Goal: Information Seeking & Learning: Learn about a topic

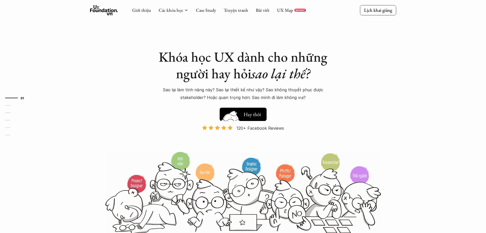
click at [248, 109] on button "Hay thôi Xem thử" at bounding box center [243, 113] width 47 height 13
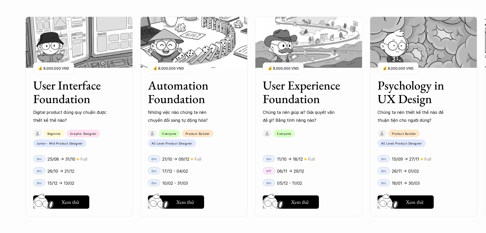
scroll to position [489, 0]
click at [73, 205] on h5 "Xem thử" at bounding box center [71, 202] width 18 height 7
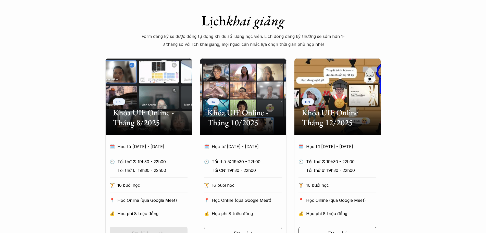
scroll to position [230, 0]
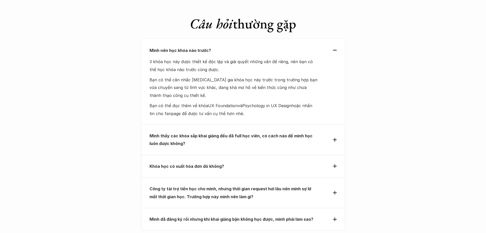
scroll to position [1609, 0]
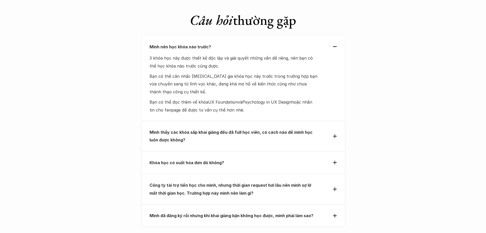
click at [271, 204] on div "Mình đã đăng ký rồi nhưng khi khai giảng bận không học được, mình phải làm sao?" at bounding box center [243, 215] width 204 height 22
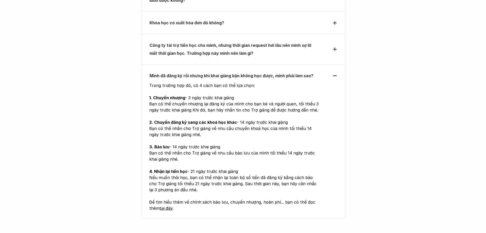
scroll to position [1787, 0]
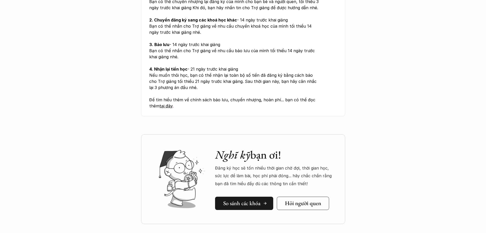
click at [241, 200] on h5 "So sánh các khóa" at bounding box center [241, 203] width 37 height 7
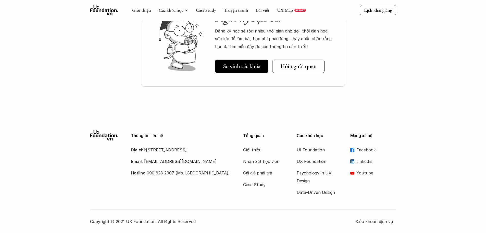
scroll to position [271, 0]
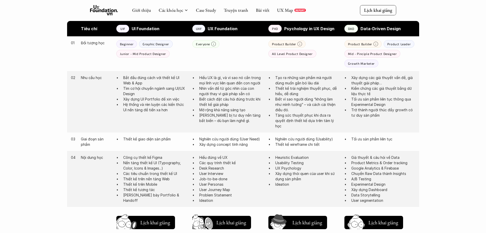
click at [45, 178] on div "Giới thiệu Các khóa học Case Study Truyện tranh Bài viết UX Map REPORT Lịch kha…" at bounding box center [243, 197] width 486 height 937
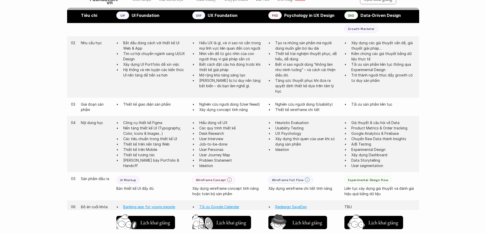
scroll to position [373, 0]
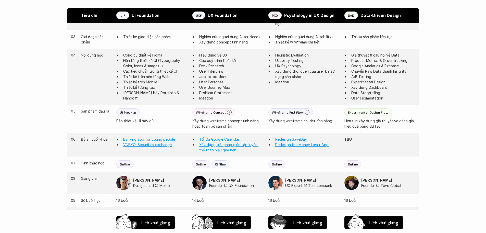
drag, startPoint x: 3, startPoint y: 135, endPoint x: 17, endPoint y: 142, distance: 15.4
click at [7, 137] on div "Giới thiệu Các khóa học Case Study Truyện tranh Bài viết UX Map REPORT Lịch kha…" at bounding box center [243, 95] width 486 height 937
click at [145, 111] on div "UI Mockup Bản thiết kế UI đầy đủ" at bounding box center [151, 115] width 71 height 15
click at [147, 110] on div "UI Mockup Bản thiết kế UI đầy đủ" at bounding box center [151, 115] width 71 height 15
click at [154, 119] on p "Bản thiết kế UI đầy đủ" at bounding box center [151, 120] width 71 height 5
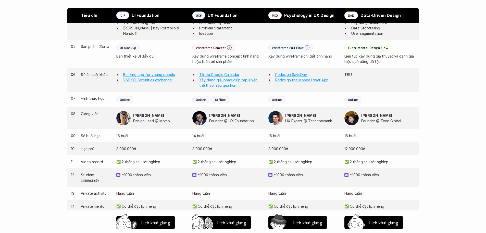
scroll to position [450, 0]
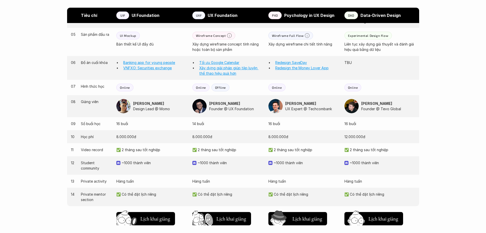
click at [118, 164] on img at bounding box center [118, 163] width 4 height 4
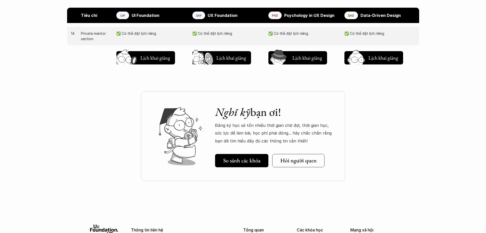
scroll to position [629, 0]
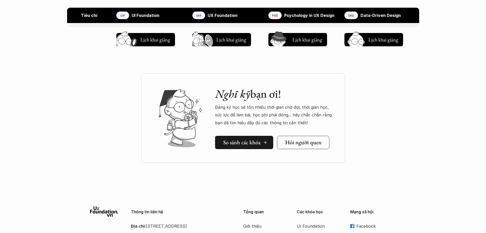
click at [227, 143] on h5 "So sánh các khóa" at bounding box center [241, 142] width 37 height 7
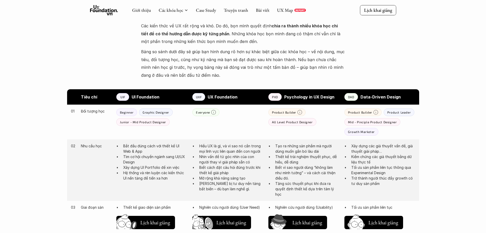
scroll to position [195, 0]
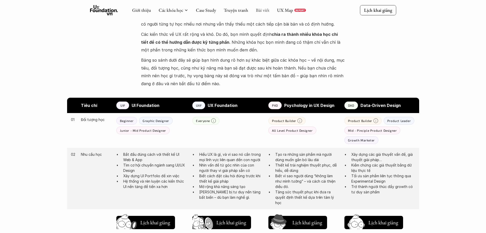
click at [258, 11] on link "Bài viết" at bounding box center [263, 10] width 14 height 6
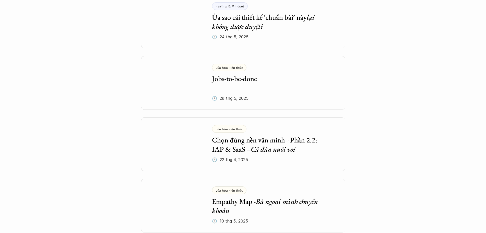
scroll to position [255, 0]
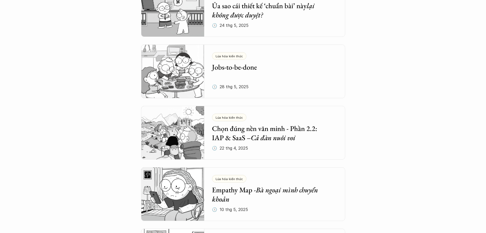
click at [220, 131] on h5 "Chọn đúng nền văn minh - Phần 2.2: IAP & SaaS – Cả đàn nuôi voi" at bounding box center [271, 133] width 118 height 19
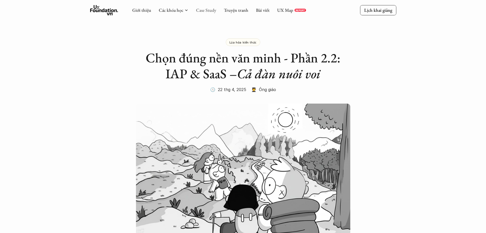
click at [212, 10] on link "Case Study" at bounding box center [206, 10] width 20 height 6
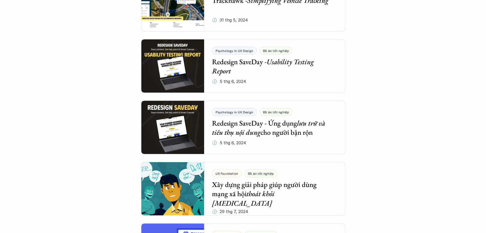
scroll to position [485, 0]
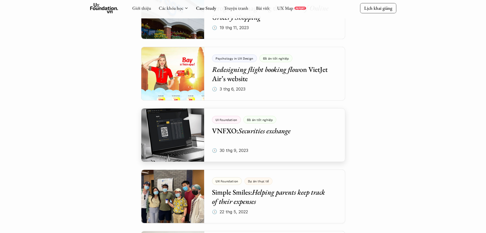
scroll to position [1175, 0]
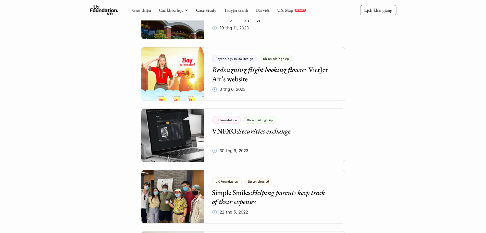
click at [190, 163] on div "UX Foundation Đồ án tốt nghiệp Giải pháp dành cho sinh viên Việt Nam tự học hiệ…" at bounding box center [243, 12] width 204 height 2137
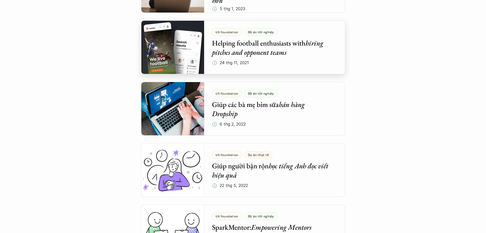
scroll to position [1455, 0]
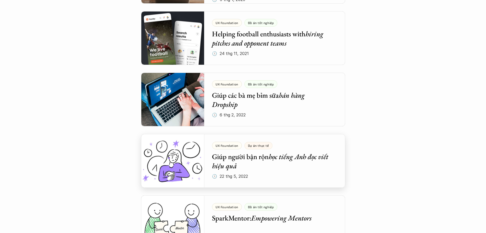
click at [186, 152] on div at bounding box center [243, 161] width 204 height 54
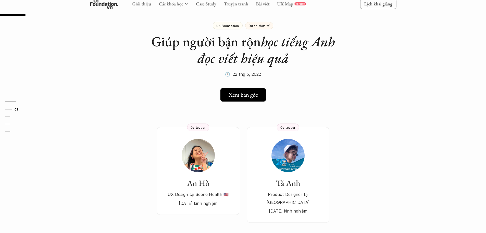
scroll to position [26, 0]
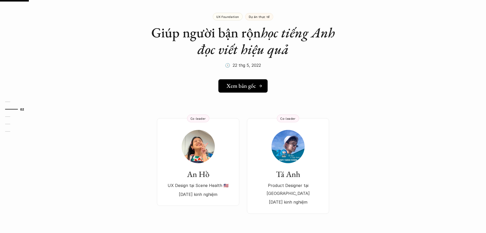
click at [253, 84] on h5 "Xem bản gốc" at bounding box center [241, 85] width 29 height 7
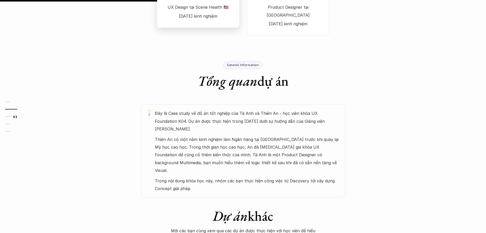
scroll to position [204, 0]
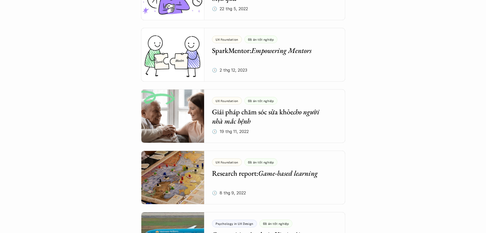
scroll to position [1648, 0]
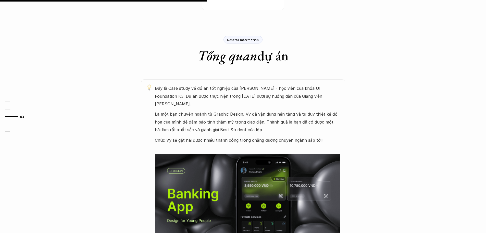
scroll to position [306, 0]
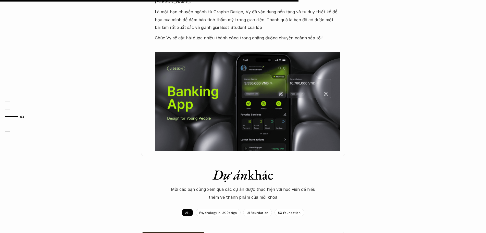
click at [94, 72] on div "Đây là Case study về đồ án tốt nghiệp của Vy Phạm - học viên của khóa UI Founda…" at bounding box center [243, 66] width 306 height 179
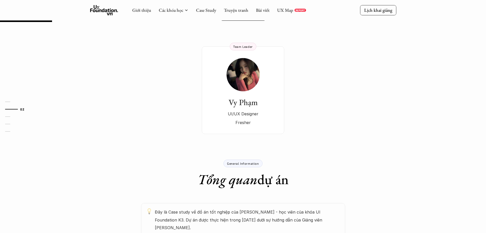
scroll to position [51, 0]
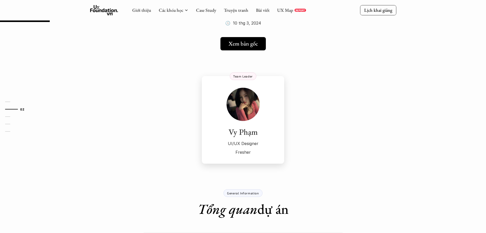
click at [244, 103] on img at bounding box center [243, 104] width 33 height 33
click at [251, 46] on h5 "Xem bản gốc" at bounding box center [242, 43] width 29 height 7
click at [178, 39] on p "Automation Foundation" at bounding box center [169, 35] width 42 height 7
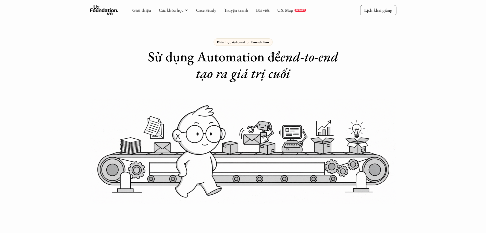
scroll to position [51, 0]
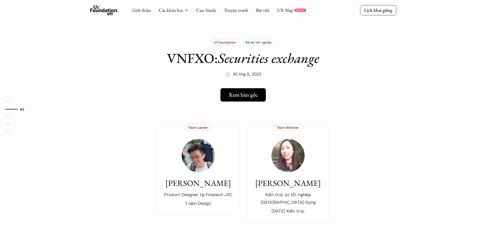
click at [269, 21] on div at bounding box center [0, 21] width 973 height 2
click at [233, 95] on h5 "Xem bản gốc" at bounding box center [241, 94] width 29 height 7
click at [190, 149] on img at bounding box center [198, 155] width 33 height 33
click at [300, 172] on div "[PERSON_NAME] trúc sư tốt nghiệp [GEOGRAPHIC_DATA] Dựng [DATE] Kiến trúc" at bounding box center [288, 177] width 72 height 76
click at [214, 11] on link "Case Study" at bounding box center [206, 10] width 20 height 6
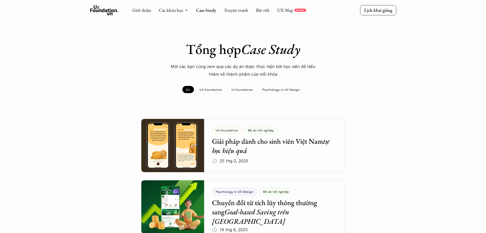
drag, startPoint x: 214, startPoint y: 12, endPoint x: 47, endPoint y: 1, distance: 167.6
click at [47, 1] on div "Giới thiệu Các khóa học Case Study Truyện tranh Bài viết UX Map REPORT Lịch kha…" at bounding box center [243, 10] width 486 height 20
drag, startPoint x: 0, startPoint y: 142, endPoint x: 9, endPoint y: 146, distance: 9.6
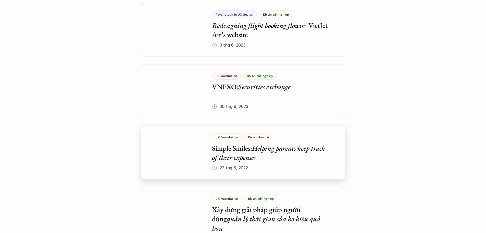
scroll to position [1251, 0]
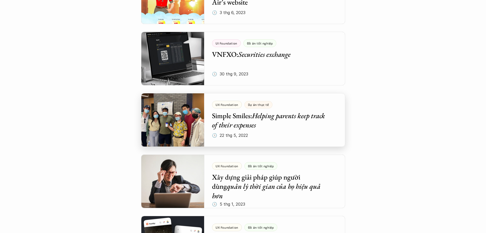
click at [234, 108] on div at bounding box center [243, 120] width 204 height 54
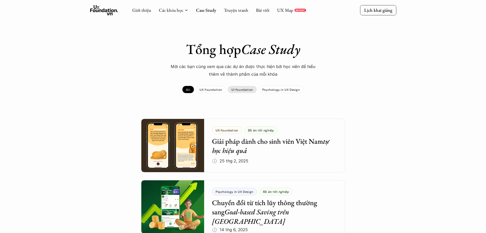
click at [245, 90] on p "UI Foundation" at bounding box center [243, 90] width 22 height 4
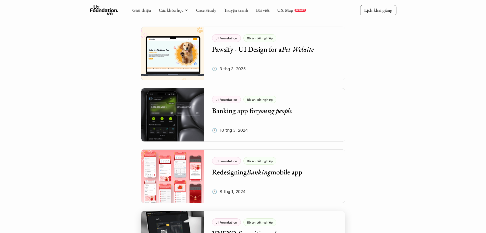
scroll to position [128, 0]
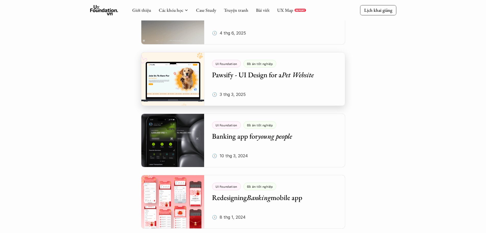
click at [195, 81] on div at bounding box center [243, 79] width 204 height 54
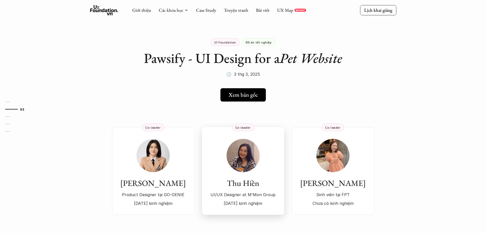
click at [243, 161] on img at bounding box center [243, 155] width 33 height 33
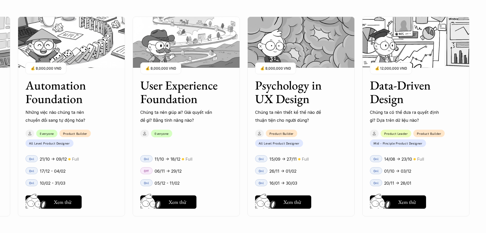
scroll to position [631, 0]
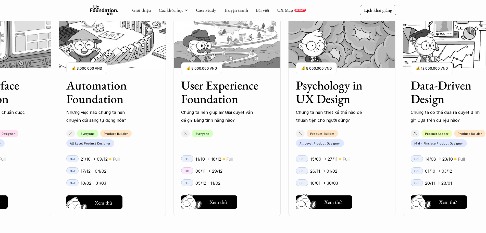
click at [109, 197] on button "Hay thôi Xem thử" at bounding box center [94, 201] width 56 height 13
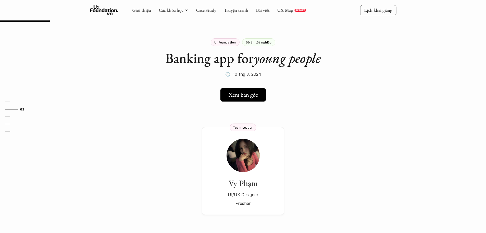
scroll to position [51, 0]
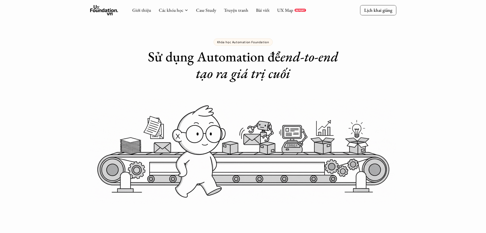
click at [441, 43] on div "Khóa học Automation Foundation Sử dụng Automation để end-to-end tạo ra giá trị …" at bounding box center [243, 40] width 486 height 81
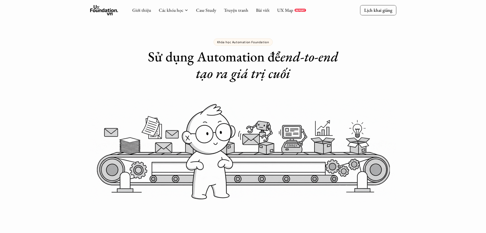
click at [248, 40] on p "Khóa học Automation Foundation" at bounding box center [243, 42] width 52 height 4
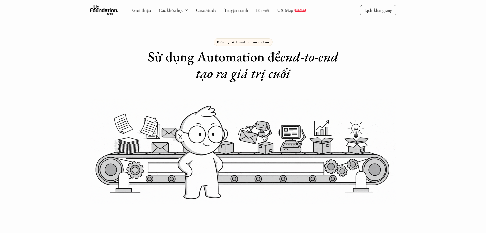
click at [264, 12] on link "Bài viết" at bounding box center [263, 10] width 14 height 6
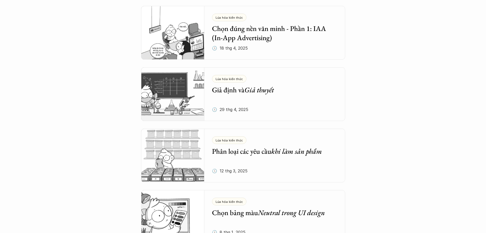
scroll to position [613, 0]
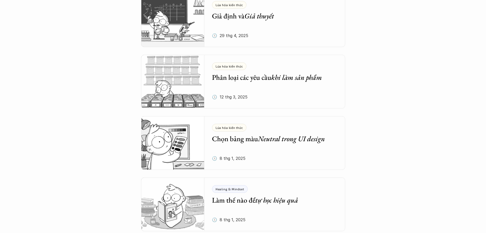
click at [237, 146] on div "Lúa hóa kiến thức Chọn bảng màu Neutral trong UI design 🕔 8 thg 1, 2025" at bounding box center [278, 143] width 133 height 54
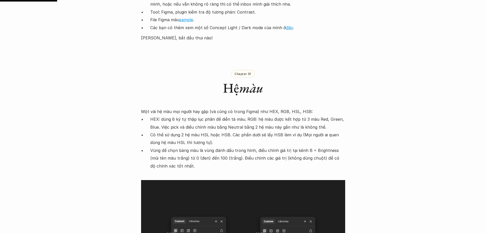
scroll to position [613, 0]
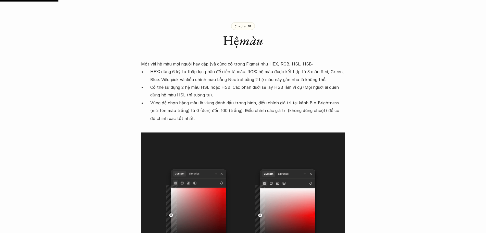
scroll to position [740, 0]
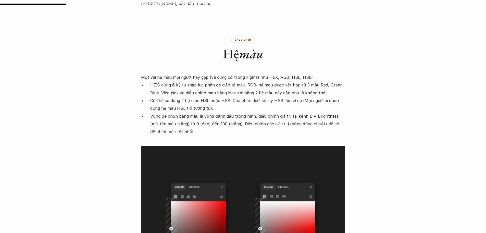
scroll to position [638, 0]
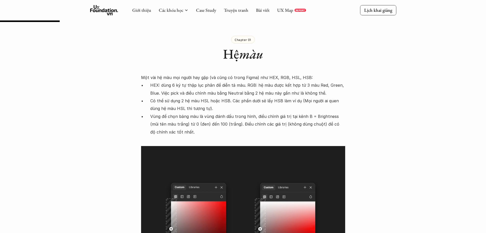
click at [143, 81] on ul "HEX: dùng 6 ký tự thập lục phân để diễn tả màu. RGB: hệ màu được kết hợp từ 3 m…" at bounding box center [243, 108] width 204 height 54
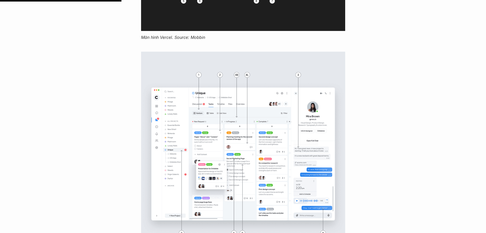
scroll to position [1302, 0]
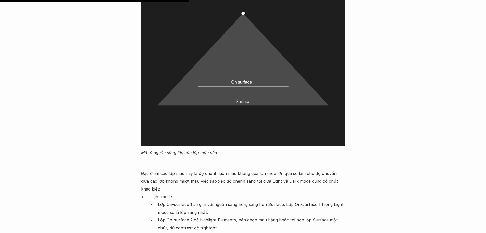
scroll to position [1992, 0]
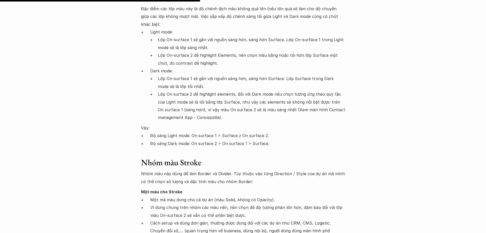
scroll to position [2170, 0]
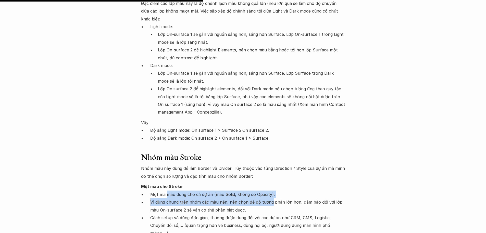
drag, startPoint x: 167, startPoint y: 177, endPoint x: 270, endPoint y: 183, distance: 103.1
click at [270, 190] on ul "Một mã màu dùng cho cả dự án (màu Solid, không có Opacity). Vì dùng chung trên …" at bounding box center [243, 213] width 204 height 46
click at [256, 190] on p "Một mã màu dùng cho cả dự án (màu Solid, không có Opacity)." at bounding box center [247, 194] width 195 height 8
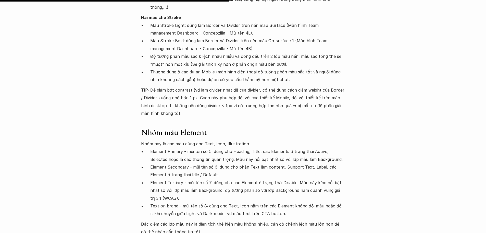
scroll to position [2451, 0]
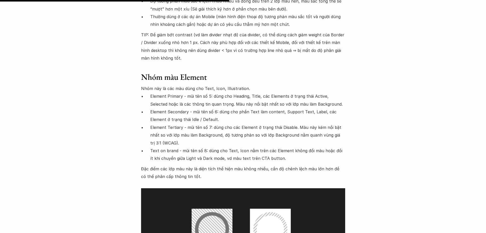
drag, startPoint x: 5, startPoint y: 78, endPoint x: 26, endPoint y: 88, distance: 22.7
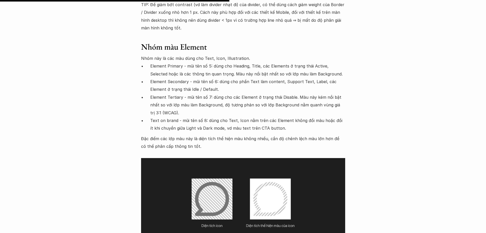
scroll to position [2528, 0]
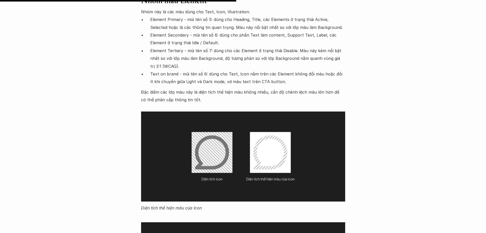
drag, startPoint x: 1, startPoint y: 125, endPoint x: 12, endPoint y: 128, distance: 10.9
click at [2, 125] on div "Lúa hóa kiến thức Chọn bảng màu Neutral trong UI design 🕔 8 thg 1, 2025 🧑‍🎓 Thi…" at bounding box center [243, 230] width 486 height 5464
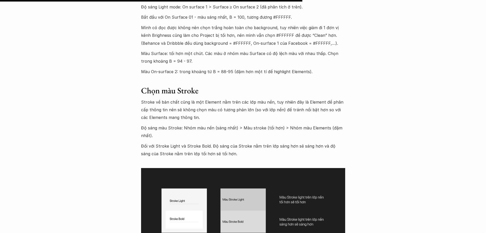
scroll to position [3243, 0]
drag, startPoint x: 51, startPoint y: 184, endPoint x: 56, endPoint y: 186, distance: 5.9
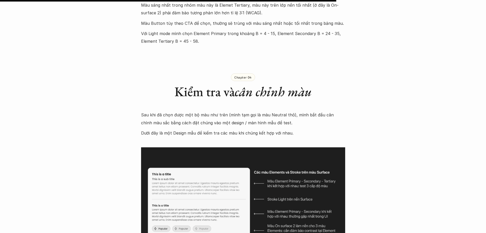
scroll to position [3600, 0]
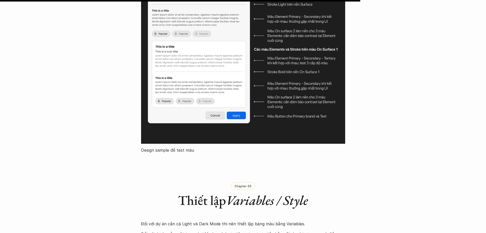
scroll to position [3856, 0]
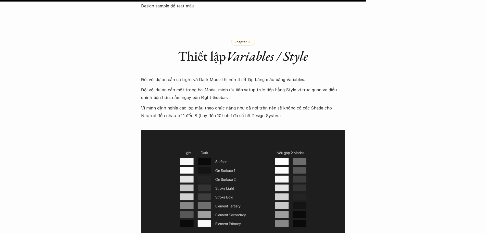
scroll to position [3932, 0]
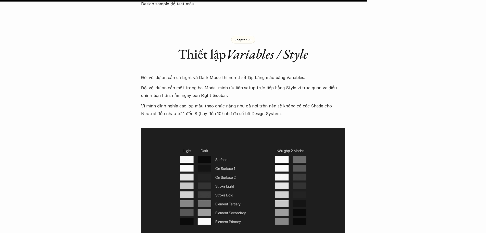
drag, startPoint x: 4, startPoint y: 154, endPoint x: 16, endPoint y: 170, distance: 20.3
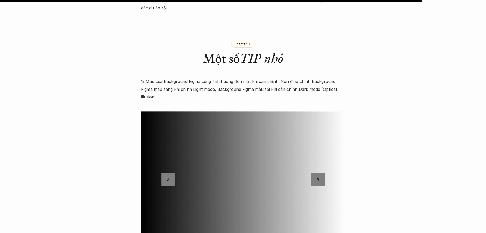
scroll to position [4570, 0]
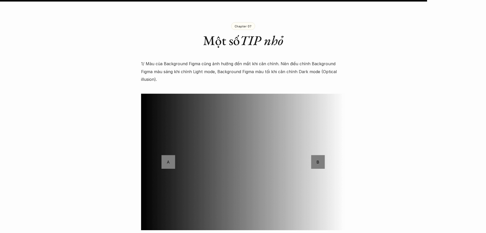
drag, startPoint x: 0, startPoint y: 89, endPoint x: 98, endPoint y: 124, distance: 104.1
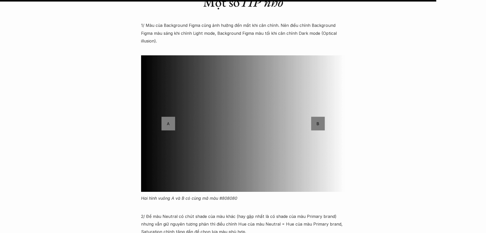
scroll to position [4673, 0]
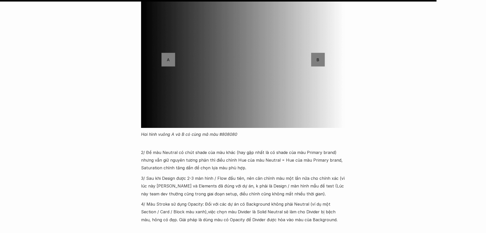
click at [313, 174] on p "3/ Sau khi Design được 2-3 màn hình / Flow đầu tiên, nên cân chỉnh màu một lần …" at bounding box center [243, 185] width 204 height 23
click at [304, 174] on p "3/ Sau khi Design được 2-3 màn hình / Flow đầu tiên, nên cân chỉnh màu một lần …" at bounding box center [243, 185] width 204 height 23
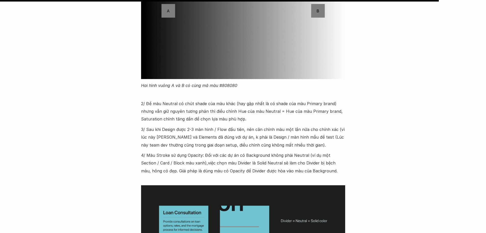
scroll to position [4749, 0]
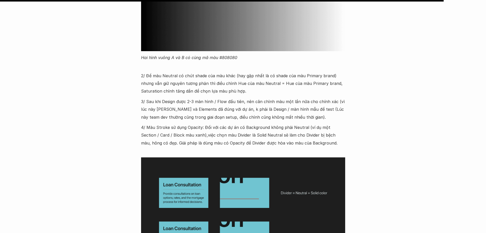
drag, startPoint x: 68, startPoint y: 154, endPoint x: 79, endPoint y: 182, distance: 30.4
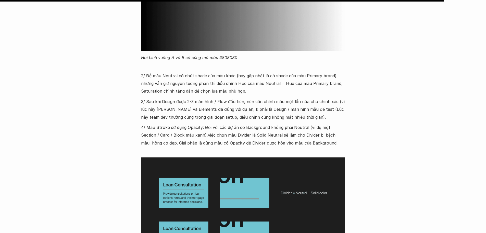
click at [219, 123] on p "4/ Màu Stroke sử dụng Opacity: Đối với các dự án có Background không phải Neutr…" at bounding box center [243, 134] width 204 height 23
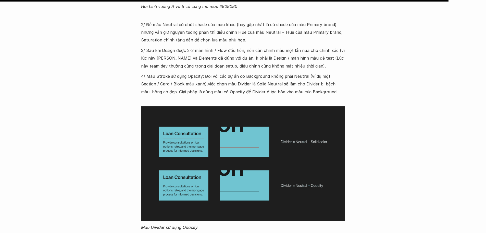
click at [203, 223] on p "Màu Divider sử dụng Opacity" at bounding box center [243, 227] width 204 height 8
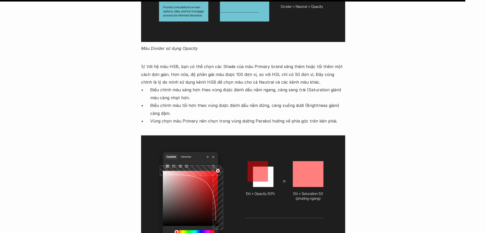
scroll to position [5005, 0]
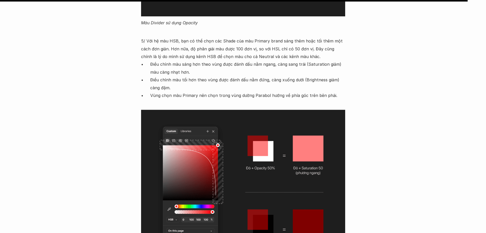
drag, startPoint x: 9, startPoint y: 87, endPoint x: 13, endPoint y: 88, distance: 4.7
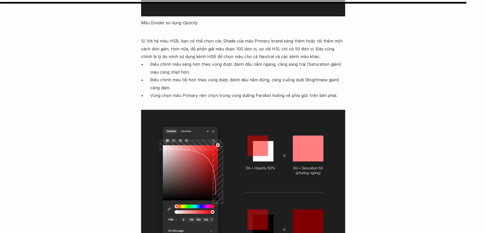
scroll to position [4979, 0]
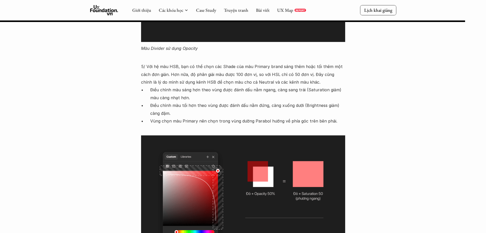
click at [223, 86] on p "Điều chỉnh màu sáng hơn theo vùng được đánh dấu nằm ngang, càng sang trái (Satu…" at bounding box center [247, 94] width 195 height 16
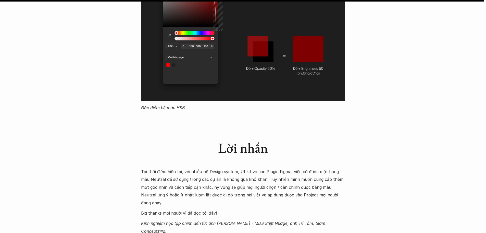
scroll to position [5183, 0]
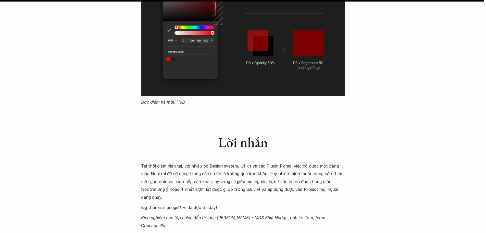
click at [178, 116] on div "Lời nhắn" at bounding box center [243, 137] width 204 height 43
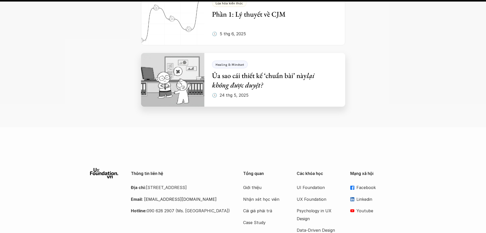
scroll to position [5668, 0]
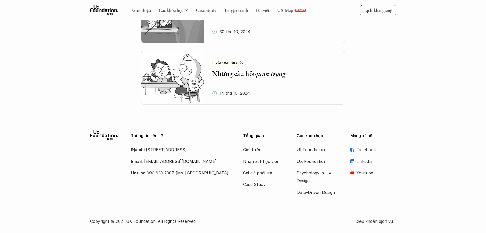
scroll to position [613, 0]
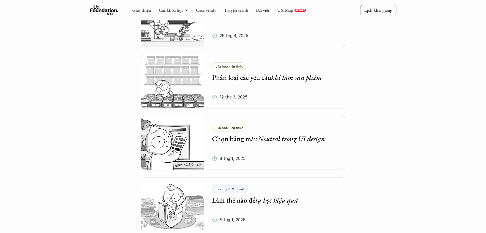
click at [0, 83] on div "Tổng hợp bài viết Dưới dây là những bài viết mà bọn mình hi vọng sẽ cung cấp đư…" at bounding box center [243, 63] width 486 height 1352
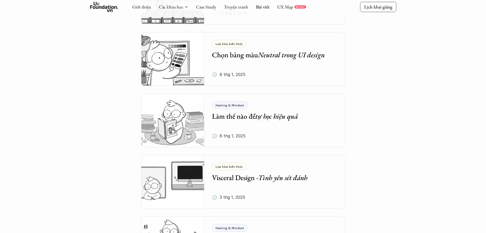
scroll to position [740, 0]
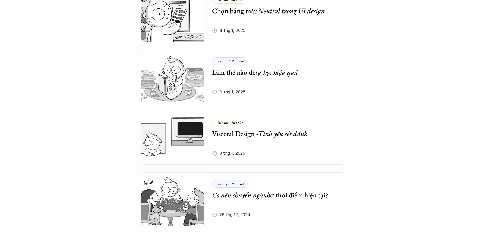
click at [190, 83] on img at bounding box center [173, 77] width 64 height 54
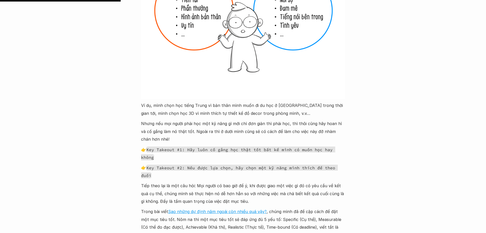
scroll to position [970, 0]
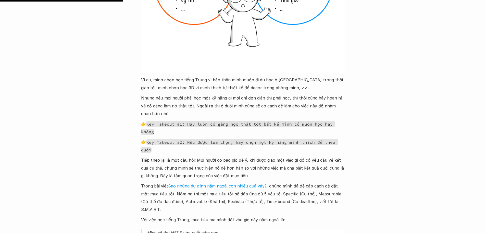
click at [191, 121] on code "Key Takeout #1: Hãy luôn cố gắng học thật tốt bất kể mình có muốn học hay không" at bounding box center [238, 128] width 195 height 14
click at [171, 121] on code "Key Takeout #1: Hãy luôn cố gắng học thật tốt bất kể mình có muốn học hay không" at bounding box center [238, 128] width 195 height 14
drag, startPoint x: 0, startPoint y: 82, endPoint x: 7, endPoint y: 85, distance: 7.4
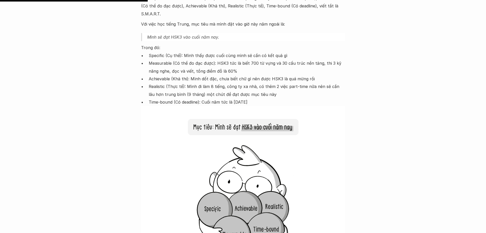
scroll to position [1175, 0]
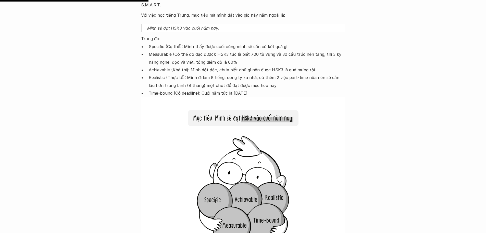
scroll to position [740, 0]
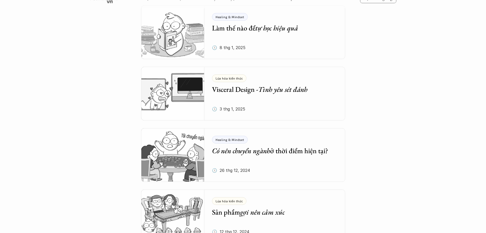
scroll to position [792, 0]
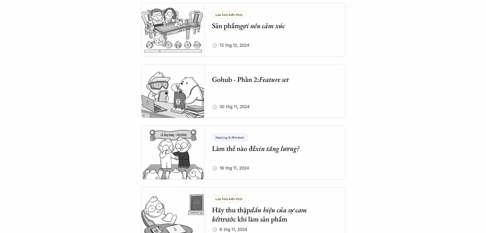
scroll to position [996, 0]
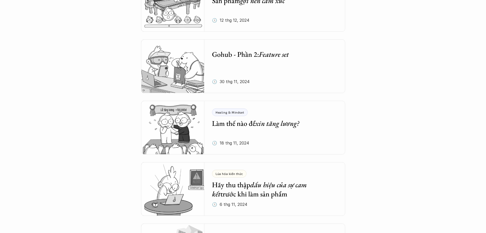
click at [169, 137] on img at bounding box center [173, 128] width 64 height 54
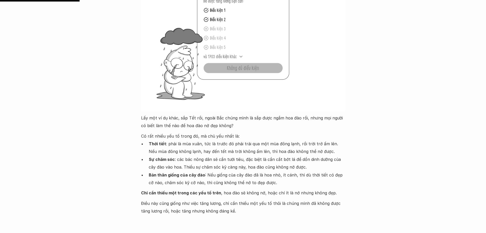
scroll to position [485, 0]
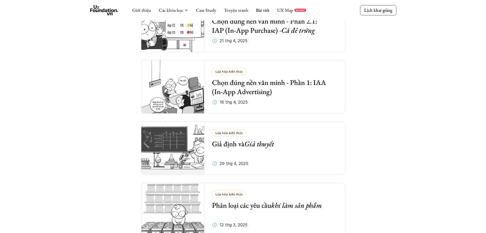
scroll to position [996, 0]
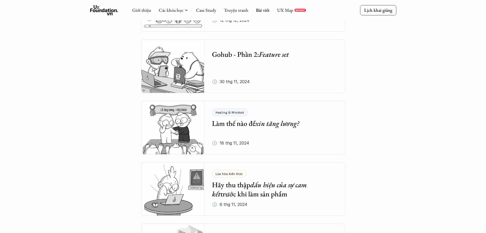
click at [195, 197] on img at bounding box center [173, 189] width 64 height 54
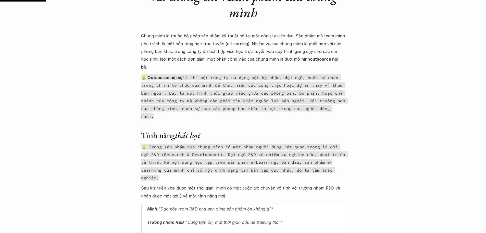
scroll to position [357, 0]
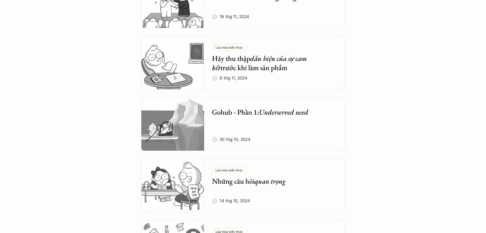
scroll to position [1123, 0]
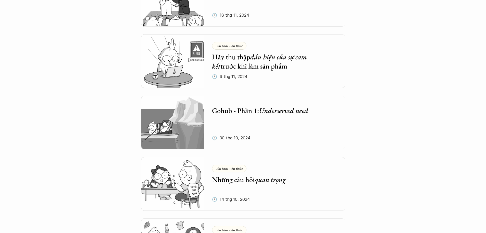
drag, startPoint x: 52, startPoint y: 112, endPoint x: 73, endPoint y: 114, distance: 21.3
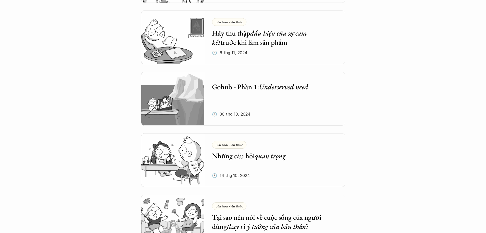
scroll to position [1175, 0]
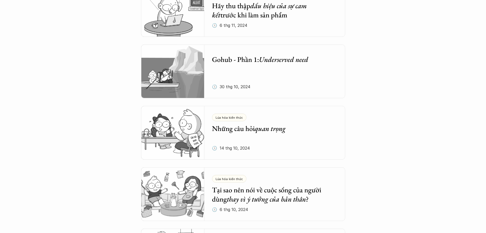
click at [157, 134] on img at bounding box center [173, 133] width 64 height 54
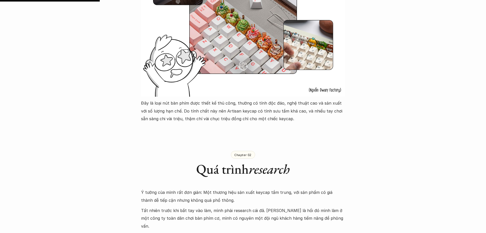
scroll to position [536, 0]
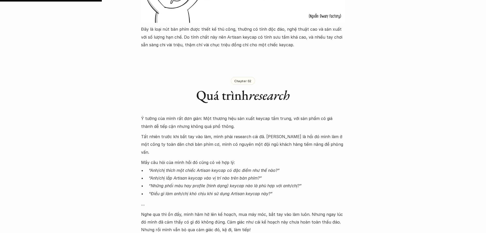
drag, startPoint x: 111, startPoint y: 196, endPoint x: 104, endPoint y: 212, distance: 17.6
drag, startPoint x: 33, startPoint y: 125, endPoint x: 54, endPoint y: 159, distance: 39.8
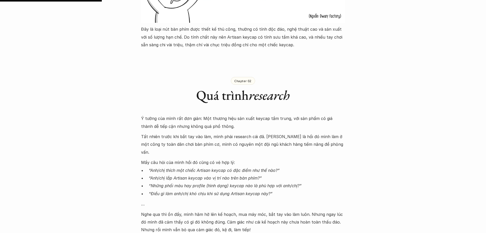
drag, startPoint x: 3, startPoint y: 164, endPoint x: 32, endPoint y: 156, distance: 30.0
drag, startPoint x: 32, startPoint y: 156, endPoint x: 63, endPoint y: 186, distance: 42.6
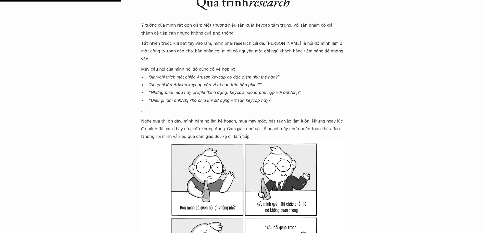
scroll to position [638, 0]
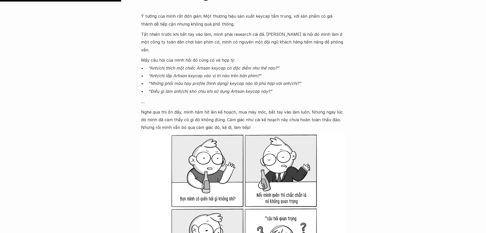
click at [257, 64] on p "Mấy câu hỏi của mình hồi đó cũng có vẻ hợp lý:" at bounding box center [243, 60] width 204 height 8
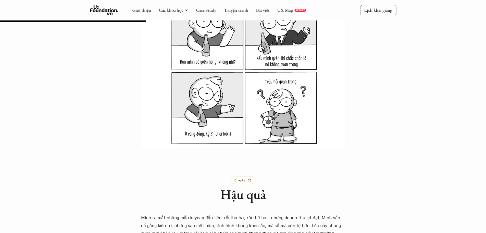
scroll to position [766, 0]
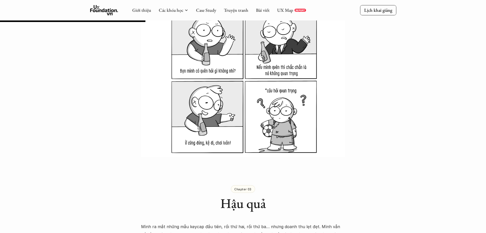
click at [322, 124] on img at bounding box center [243, 80] width 204 height 153
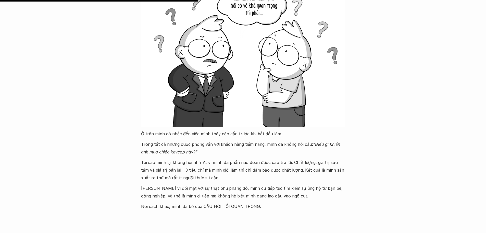
scroll to position [1047, 0]
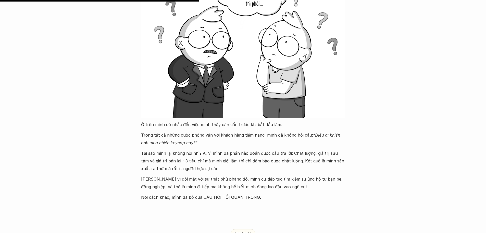
drag, startPoint x: 228, startPoint y: 151, endPoint x: 238, endPoint y: 151, distance: 10.5
click at [228, 147] on p "Trong tất cả những cuộc phỏng vấn với khách hàng tiềm năng, mình đã không hỏi c…" at bounding box center [243, 139] width 204 height 16
click at [190, 128] on p "Ở trên mình có nhắc đến việc mình thấy cấn cấn trước khi bắt đầu làm." at bounding box center [243, 125] width 204 height 8
drag, startPoint x: 192, startPoint y: 186, endPoint x: 252, endPoint y: 185, distance: 60.3
click at [252, 185] on p "Thay vì đối mặt với sự thật phũ phàng đó, mình cứ tiếp tục tìm kiếm sự ủng hộ t…" at bounding box center [243, 183] width 204 height 16
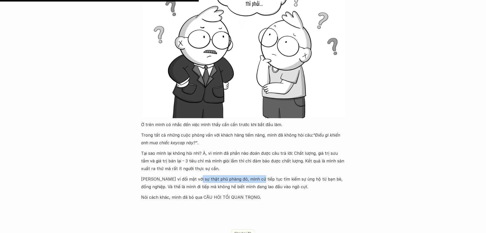
click at [252, 186] on p "Thay vì đối mặt với sự thật phũ phàng đó, mình cứ tiếp tục tìm kiếm sự ủng hộ t…" at bounding box center [243, 183] width 204 height 16
drag, startPoint x: 257, startPoint y: 186, endPoint x: 294, endPoint y: 187, distance: 37.5
click at [294, 187] on p "Thay vì đối mặt với sự thật phũ phàng đó, mình cứ tiếp tục tìm kiếm sự ủng hộ t…" at bounding box center [243, 183] width 204 height 16
click at [167, 188] on p "Thay vì đối mặt với sự thật phũ phàng đó, mình cứ tiếp tục tìm kiếm sự ủng hộ t…" at bounding box center [243, 183] width 204 height 16
drag, startPoint x: 200, startPoint y: 207, endPoint x: 224, endPoint y: 208, distance: 24.3
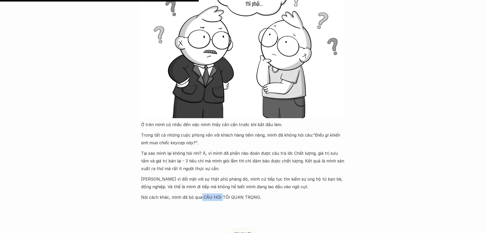
click at [224, 201] on p "Nói cách khác, mình đã bỏ qua CÂU HỎI TỐI QUAN TRỌNG." at bounding box center [243, 197] width 204 height 8
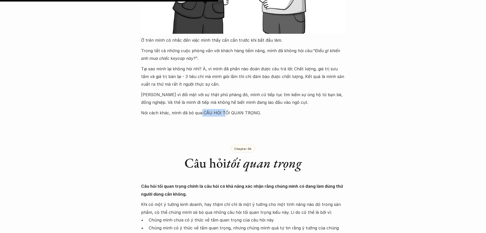
scroll to position [1149, 0]
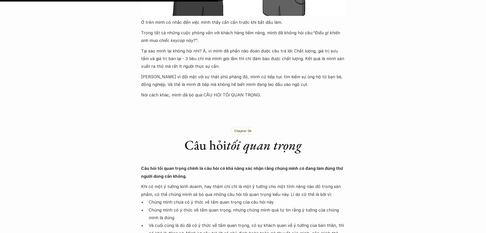
click at [233, 174] on strong "Câu hỏi tối quan trọng chính là câu hỏi có khả năng xác nhận rằng chúng mình có…" at bounding box center [242, 171] width 203 height 13
click at [201, 173] on p "Câu hỏi tối quan trọng chính là câu hỏi có khả năng xác nhận rằng chúng mình có…" at bounding box center [243, 172] width 204 height 16
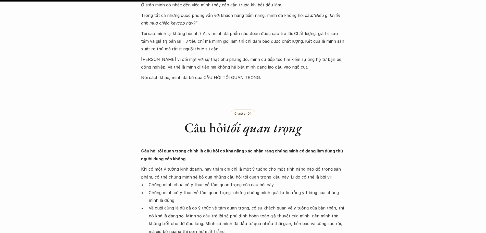
scroll to position [1200, 0]
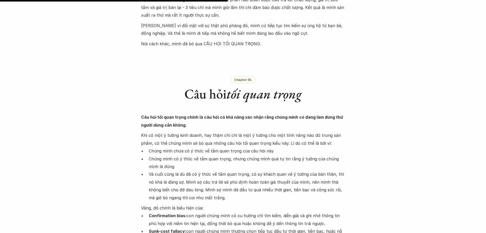
click at [198, 170] on p "Chúng mình có ý thức về tầm quan trọng, nhưng chúng mình quá tự tin rằng ý tưởn…" at bounding box center [247, 163] width 197 height 16
click at [0, 175] on div "Lúa hóa kiến thức Những câu hỏi quan trọng 🕔 14 thg 10, 2024 🧑‍🎓 Đàm Khánh , Ôn…" at bounding box center [243, 209] width 486 height 2769
click at [99, 163] on div "Lúa hóa kiến thức Những câu hỏi quan trọng 🕔 14 thg 10, 2024 🧑‍🎓 Đàm Khánh , Ôn…" at bounding box center [243, 209] width 486 height 2769
click at [193, 170] on p "Chúng mình có ý thức về tầm quan trọng, nhưng chúng mình quá tự tin rằng ý tưởn…" at bounding box center [247, 163] width 197 height 16
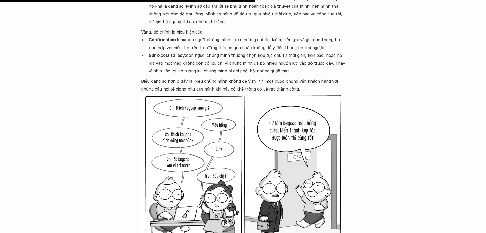
scroll to position [1379, 0]
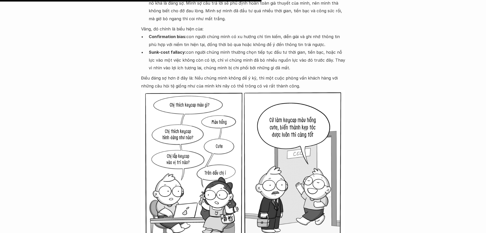
click at [44, 153] on div "Lúa hóa kiến thức Những câu hỏi quan trọng 🕔 14 thg 10, 2024 🧑‍🎓 Đàm Khánh , Ôn…" at bounding box center [243, 31] width 486 height 2769
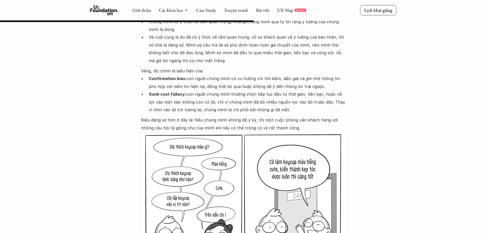
scroll to position [1328, 0]
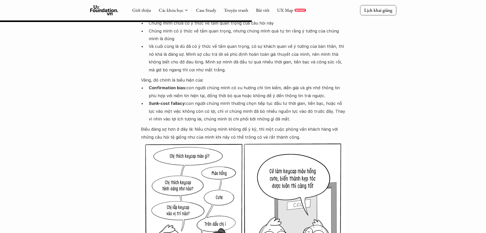
click at [0, 124] on div "Lúa hóa kiến thức Những câu hỏi quan trọng 🕔 14 thg 10, 2024 🧑‍🎓 Đàm Khánh , Ôn…" at bounding box center [243, 82] width 486 height 2769
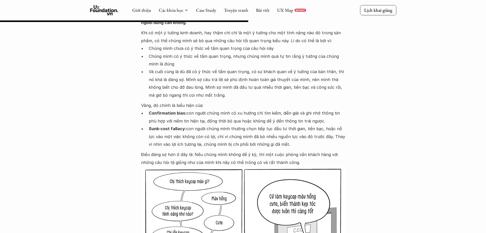
scroll to position [1302, 0]
drag, startPoint x: 24, startPoint y: 104, endPoint x: 0, endPoint y: 129, distance: 34.5
click at [0, 129] on div "Lúa hóa kiến thức Những câu hỏi quan trọng 🕔 14 thg 10, 2024 🧑‍🎓 Đàm Khánh , Ôn…" at bounding box center [243, 107] width 486 height 2769
drag, startPoint x: 188, startPoint y: 57, endPoint x: 289, endPoint y: 58, distance: 101.4
click at [289, 52] on p "Chúng mình chưa có ý thức về tầm quan trọng của câu hỏi này" at bounding box center [247, 49] width 197 height 8
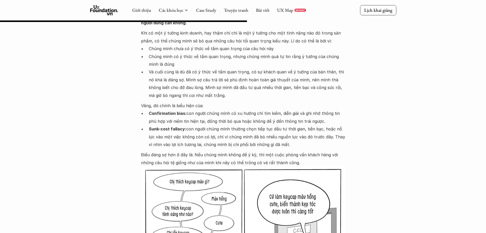
click at [259, 68] on p "Chúng mình có ý thức về tầm quan trọng, nhưng chúng mình quá tự tin rằng ý tưởn…" at bounding box center [247, 61] width 197 height 16
drag, startPoint x: 196, startPoint y: 120, endPoint x: 304, endPoint y: 121, distance: 107.5
click at [304, 121] on p "Confirmation bias: con người chúng mình có xu hướng chỉ tìm kiếm, diễn giải và …" at bounding box center [247, 117] width 197 height 16
click at [227, 125] on p "Confirmation bias: con người chúng mình có xu hướng chỉ tìm kiếm, diễn giải và …" at bounding box center [247, 117] width 197 height 16
drag, startPoint x: 196, startPoint y: 136, endPoint x: 332, endPoint y: 127, distance: 135.8
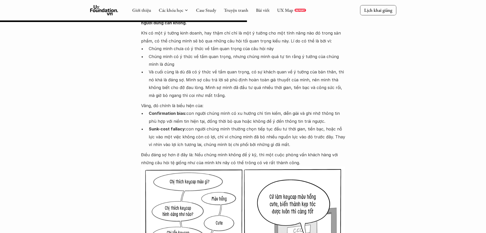
click at [332, 127] on ul "Confirmation bias: con người chúng mình có xu hướng chỉ tìm kiếm, diễn giải và …" at bounding box center [243, 128] width 204 height 39
click at [237, 135] on p "Sunk-cost fallacy: con người chúng mình thường chọn tiếp tục đầu tư thời gian, …" at bounding box center [247, 136] width 197 height 23
drag, startPoint x: 221, startPoint y: 138, endPoint x: 315, endPoint y: 140, distance: 94.5
click at [315, 140] on p "Sunk-cost fallacy: con người chúng mình thường chọn tiếp tục đầu tư thời gian, …" at bounding box center [247, 136] width 197 height 23
click at [322, 139] on p "Sunk-cost fallacy: con người chúng mình thường chọn tiếp tục đầu tư thời gian, …" at bounding box center [247, 136] width 197 height 23
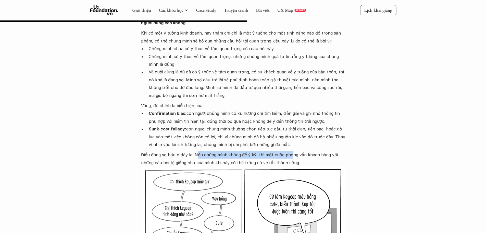
drag, startPoint x: 196, startPoint y: 162, endPoint x: 288, endPoint y: 158, distance: 91.8
click at [288, 158] on div "Câu hỏi tối quan trọng chính là câu hỏi có khả năng xác nhận rằng chúng mình có…" at bounding box center [243, 182] width 204 height 342
click at [331, 163] on p "Điều đáng sợ hơn ở đây là: Nếu chúng mình không để ý kỹ, thì một cuộc phỏng vấn…" at bounding box center [243, 159] width 204 height 16
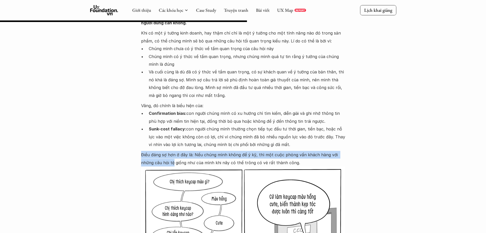
drag, startPoint x: 159, startPoint y: 173, endPoint x: 251, endPoint y: 177, distance: 91.5
click at [250, 177] on div "Câu hỏi tối quan trọng chính là câu hỏi có khả năng xác nhận rằng chúng mình có…" at bounding box center [243, 182] width 204 height 342
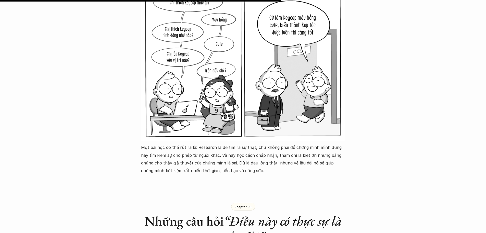
click at [252, 174] on p "Một bài học có thể rút ra là: Research là để tìm ra sự thật, chứ không phải để …" at bounding box center [243, 158] width 204 height 31
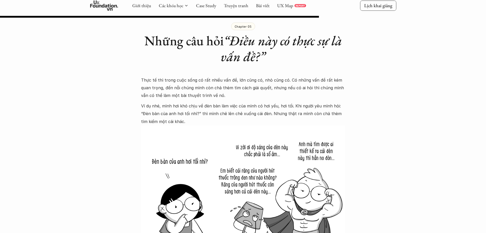
scroll to position [1660, 0]
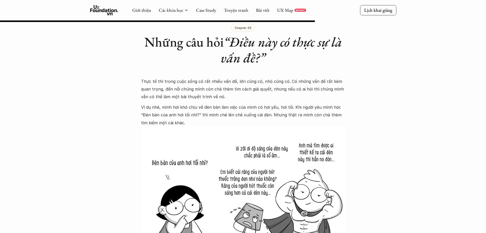
drag, startPoint x: 51, startPoint y: 102, endPoint x: 105, endPoint y: 99, distance: 53.5
click at [218, 75] on div "Chapter 05 Những câu hỏi “Điều này có thực sự là vấn đề?”" at bounding box center [243, 40] width 204 height 69
drag, startPoint x: 1, startPoint y: 84, endPoint x: 20, endPoint y: 64, distance: 27.1
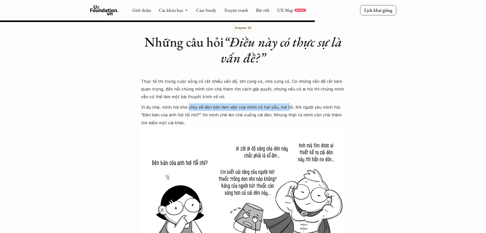
drag, startPoint x: 187, startPoint y: 114, endPoint x: 286, endPoint y: 115, distance: 99.6
click at [286, 115] on p "Ví dụ nhé, mình hơi khó chịu về đèn bàn làm việc của mình có hơi yếu, hơi tối. …" at bounding box center [243, 114] width 204 height 23
drag, startPoint x: 294, startPoint y: 115, endPoint x: 302, endPoint y: 115, distance: 7.9
click at [302, 115] on p "Ví dụ nhé, mình hơi khó chịu về đèn bàn làm việc của mình có hơi yếu, hơi tối. …" at bounding box center [243, 114] width 204 height 23
click at [207, 122] on p "Ví dụ nhé, mình hơi khó chịu về đèn bàn làm việc của mình có hơi yếu, hơi tối. …" at bounding box center [243, 114] width 204 height 23
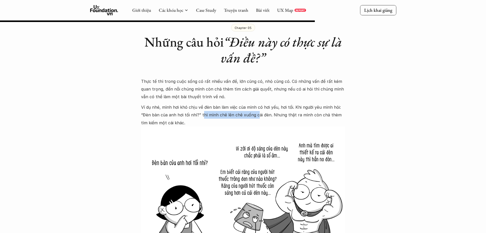
drag, startPoint x: 202, startPoint y: 125, endPoint x: 259, endPoint y: 121, distance: 57.0
click at [257, 121] on p "Ví dụ nhé, mình hơi khó chịu về đèn bàn làm việc của mình có hơi yếu, hơi tối. …" at bounding box center [243, 114] width 204 height 23
click at [276, 121] on p "Ví dụ nhé, mình hơi khó chịu về đèn bàn làm việc của mình có hơi yếu, hơi tối. …" at bounding box center [243, 114] width 204 height 23
drag, startPoint x: 277, startPoint y: 122, endPoint x: 311, endPoint y: 120, distance: 33.8
click at [315, 120] on p "Ví dụ nhé, mình hơi khó chịu về đèn bàn làm việc của mình có hơi yếu, hơi tối. …" at bounding box center [243, 114] width 204 height 23
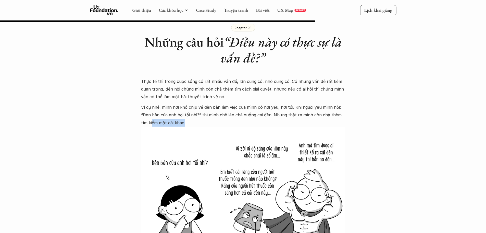
drag, startPoint x: 184, startPoint y: 128, endPoint x: 144, endPoint y: 130, distance: 39.9
click at [144, 126] on p "Ví dụ nhé, mình hơi khó chịu về đèn bàn làm việc của mình có hơi yếu, hơi tối. …" at bounding box center [243, 114] width 204 height 23
click at [155, 126] on p "Ví dụ nhé, mình hơi khó chịu về đèn bàn làm việc của mình có hơi yếu, hơi tối. …" at bounding box center [243, 114] width 204 height 23
drag, startPoint x: 7, startPoint y: 91, endPoint x: 55, endPoint y: 83, distance: 47.8
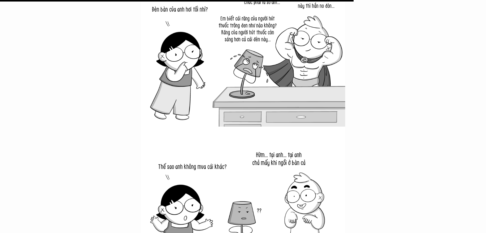
scroll to position [1864, 0]
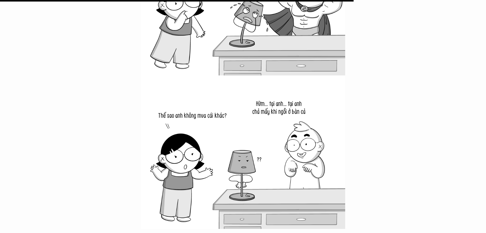
drag, startPoint x: 123, startPoint y: 114, endPoint x: 120, endPoint y: 118, distance: 4.6
drag, startPoint x: 120, startPoint y: 118, endPoint x: 118, endPoint y: 121, distance: 3.5
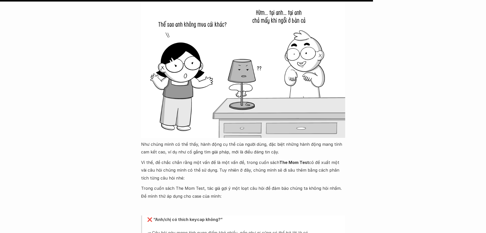
scroll to position [1966, 0]
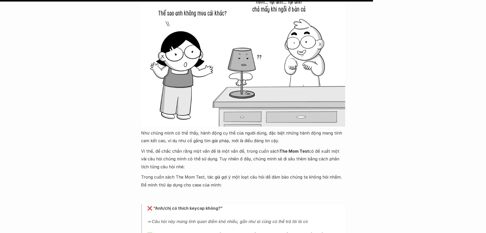
drag, startPoint x: 121, startPoint y: 143, endPoint x: 129, endPoint y: 146, distance: 8.2
drag, startPoint x: 173, startPoint y: 148, endPoint x: 234, endPoint y: 149, distance: 61.3
click at [234, 145] on p "Như chúng mình có thể thấy, hành động cụ thể của người dùng, đặc biệt những hàn…" at bounding box center [243, 137] width 204 height 16
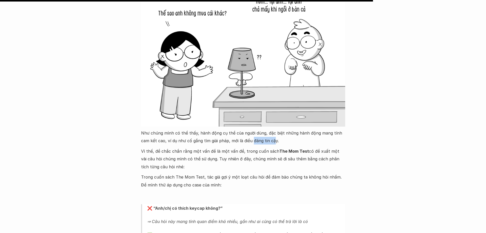
drag, startPoint x: 243, startPoint y: 149, endPoint x: 264, endPoint y: 147, distance: 21.3
click at [264, 145] on p "Như chúng mình có thể thấy, hành động cụ thể của người dùng, đặc biệt những hàn…" at bounding box center [243, 137] width 204 height 16
drag, startPoint x: 167, startPoint y: 158, endPoint x: 258, endPoint y: 159, distance: 90.4
click at [253, 159] on p "Vì thế, để chắc chắn rằng một vấn đề là một vấn đề, trong cuốn sách The Mom Tes…" at bounding box center [243, 158] width 204 height 23
drag, startPoint x: 261, startPoint y: 159, endPoint x: 283, endPoint y: 162, distance: 21.6
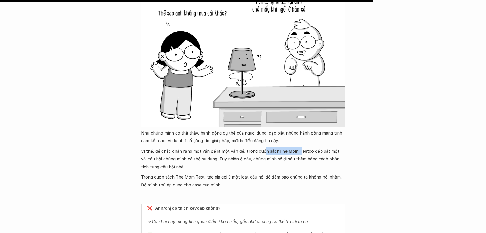
click at [297, 159] on p "Vì thế, để chắc chắn rằng một vấn đề là một vấn đề, trong cuốn sách The Mom Tes…" at bounding box center [243, 158] width 204 height 23
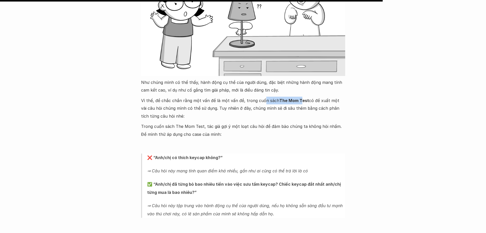
scroll to position [2017, 0]
click at [188, 148] on p at bounding box center [243, 144] width 204 height 8
drag, startPoint x: 121, startPoint y: 147, endPoint x: 124, endPoint y: 147, distance: 3.8
drag, startPoint x: 13, startPoint y: 139, endPoint x: 27, endPoint y: 146, distance: 15.7
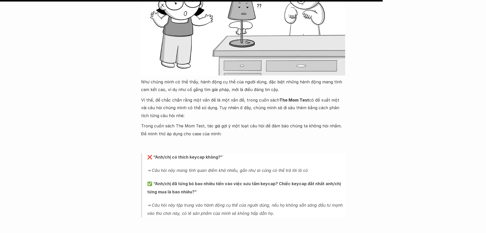
drag, startPoint x: 35, startPoint y: 154, endPoint x: 44, endPoint y: 155, distance: 9.5
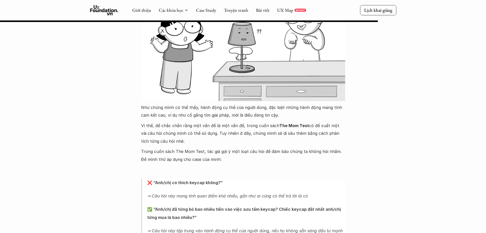
drag, startPoint x: 2, startPoint y: 133, endPoint x: 120, endPoint y: 152, distance: 119.6
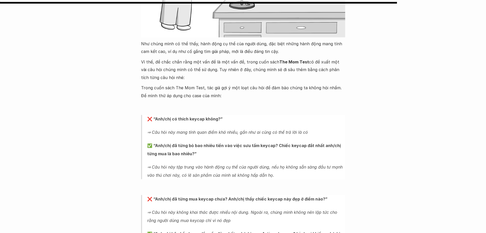
scroll to position [2094, 0]
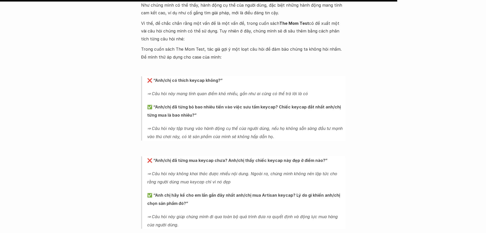
drag, startPoint x: 0, startPoint y: 143, endPoint x: 57, endPoint y: 150, distance: 57.8
click at [187, 177] on p "⇒ Câu hỏi này không khai thác được nhiều nội dung. Ngoài ra, chúng mình không n…" at bounding box center [246, 177] width 198 height 16
drag, startPoint x: 141, startPoint y: 172, endPoint x: 133, endPoint y: 178, distance: 10.6
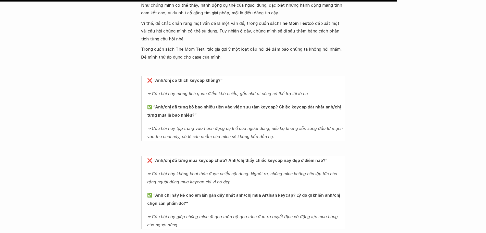
drag, startPoint x: 79, startPoint y: 163, endPoint x: 156, endPoint y: 164, distance: 77.1
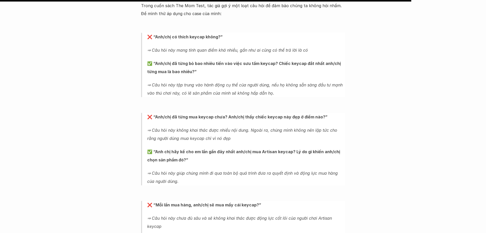
scroll to position [2170, 0]
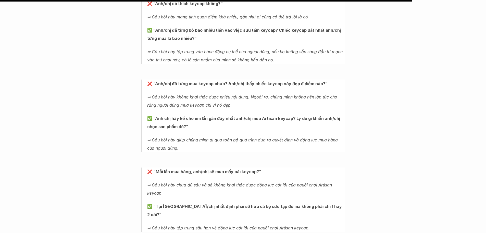
click at [193, 187] on blockquote "❌ “Mỗi lần mua hàng, anh/chị sẽ mua mấy cái keycap?” ⇒ Câu hỏi này chưa đủ sâu …" at bounding box center [243, 199] width 204 height 64
drag, startPoint x: 185, startPoint y: 191, endPoint x: 279, endPoint y: 191, distance: 93.5
click at [281, 191] on em "⇒ Câu hỏi này chưa đủ sâu và sẽ không khai thác được động lực cốt lõi của người…" at bounding box center [240, 188] width 186 height 13
click at [245, 197] on p "⇒ Câu hỏi này chưa đủ sâu và sẽ không khai thác được động lực cốt lõi của người…" at bounding box center [246, 189] width 198 height 16
drag, startPoint x: 182, startPoint y: 212, endPoint x: 185, endPoint y: 213, distance: 3.5
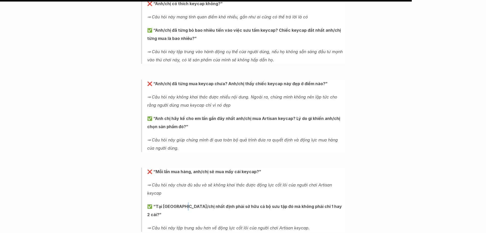
click at [185, 213] on strong "✅ “Tại sao anh/chị nhất định phải sở hữu cả bộ sưu tập đó mà không phải chỉ 1 h…" at bounding box center [245, 210] width 196 height 13
click at [199, 214] on strong "✅ “Tại sao anh/chị nhất định phải sở hữu cả bộ sưu tập đó mà không phải chỉ 1 h…" at bounding box center [245, 210] width 196 height 13
drag, startPoint x: 197, startPoint y: 215, endPoint x: 281, endPoint y: 216, distance: 83.2
click at [281, 216] on strong "✅ “Tại sao anh/chị nhất định phải sở hữu cả bộ sưu tập đó mà không phải chỉ 1 h…" at bounding box center [245, 210] width 196 height 13
click at [275, 207] on blockquote "❌ “Mỗi lần mua hàng, anh/chị sẽ mua mấy cái keycap?” ⇒ Câu hỏi này chưa đủ sâu …" at bounding box center [243, 199] width 204 height 64
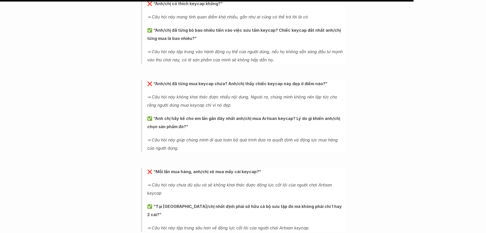
scroll to position [2196, 0]
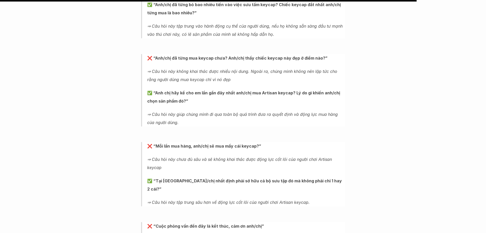
click at [205, 194] on blockquote "❌ “Mỗi lần mua hàng, anh/chị sẽ mua mấy cái keycap?” ⇒ Câu hỏi này chưa đủ sâu …" at bounding box center [243, 174] width 204 height 64
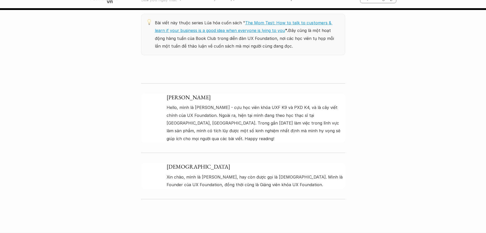
scroll to position [2604, 0]
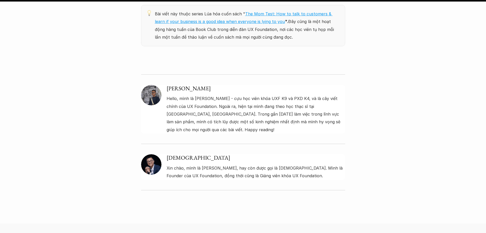
drag, startPoint x: 136, startPoint y: 151, endPoint x: 122, endPoint y: 164, distance: 19.0
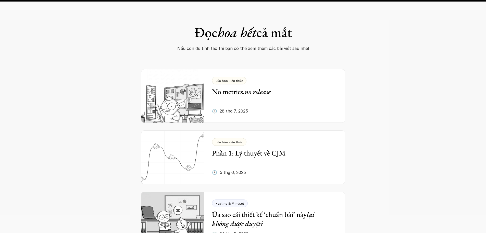
scroll to position [2936, 0]
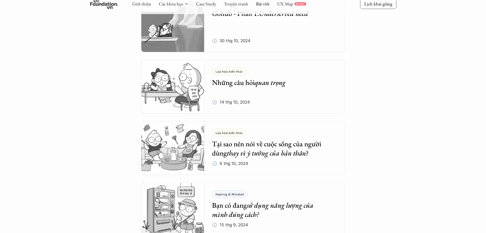
scroll to position [1226, 0]
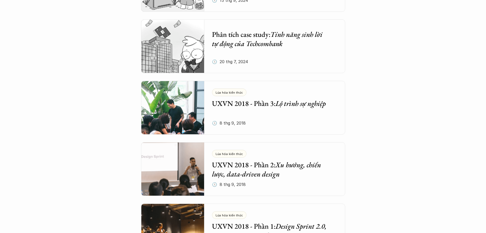
scroll to position [1455, 0]
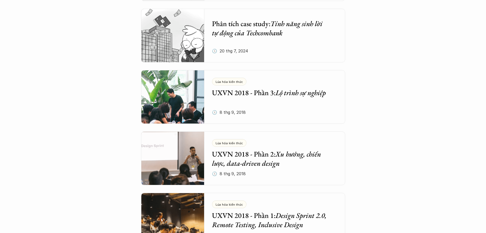
drag, startPoint x: 42, startPoint y: 97, endPoint x: 0, endPoint y: 79, distance: 45.5
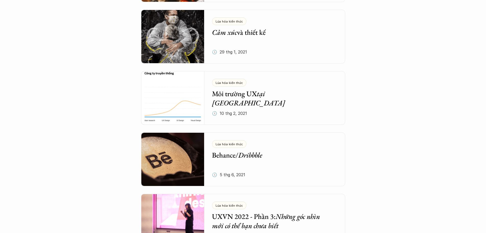
scroll to position [1711, 0]
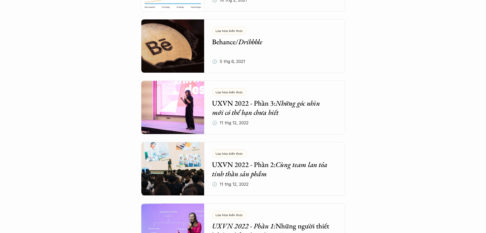
scroll to position [1813, 0]
click at [170, 114] on img at bounding box center [173, 107] width 64 height 54
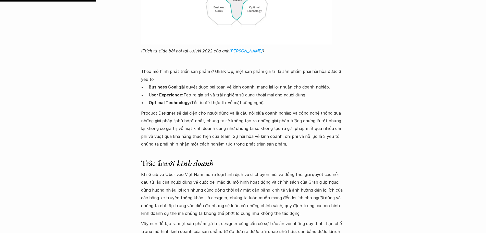
scroll to position [1098, 0]
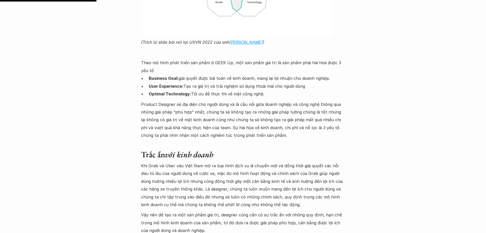
scroll to position [1813, 0]
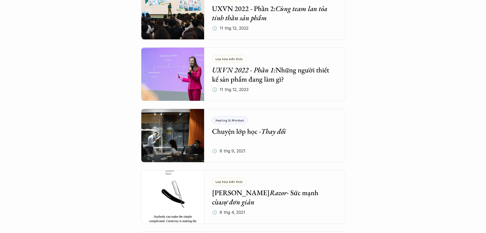
scroll to position [1992, 0]
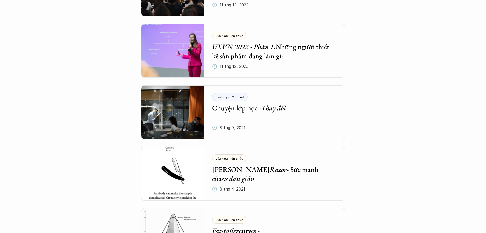
click at [152, 179] on img at bounding box center [173, 174] width 64 height 54
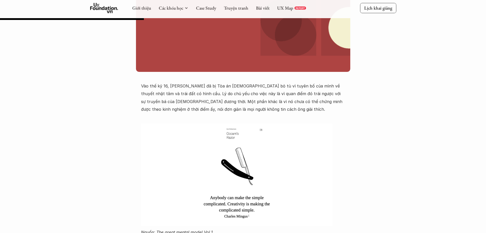
scroll to position [153, 0]
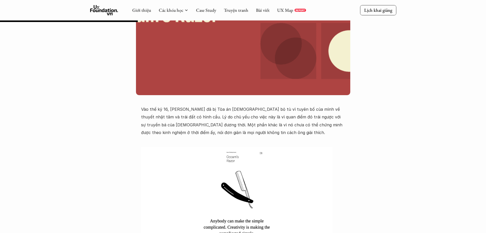
click at [186, 107] on p "Vào thế kỷ 16, Galilei đã bị Tòa án dị giáo bỏ tù vì tuyên bố của mình về thuyế…" at bounding box center [243, 120] width 204 height 31
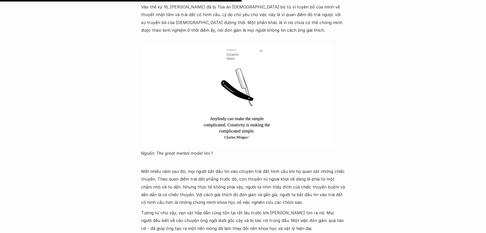
scroll to position [281, 0]
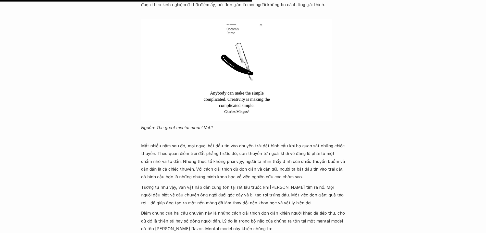
click at [66, 158] on div "Lúa hóa kiến thức Occam's Razor - Sức mạnh của sự đơn giản 🕔 8 thg 4, 2021 🧑‍🎓 …" at bounding box center [243, 123] width 486 height 756
drag, startPoint x: 0, startPoint y: 159, endPoint x: 0, endPoint y: 167, distance: 8.2
click at [0, 167] on div "Lúa hóa kiến thức Occam's Razor - Sức mạnh của sự đơn giản 🕔 8 thg 4, 2021 🧑‍🎓 …" at bounding box center [243, 123] width 486 height 756
click at [0, 120] on div "Lúa hóa kiến thức Occam's Razor - Sức mạnh của sự đơn giản 🕔 8 thg 4, 2021 🧑‍🎓 …" at bounding box center [243, 123] width 486 height 756
click at [0, 143] on div "Lúa hóa kiến thức Occam's Razor - Sức mạnh của sự đơn giản 🕔 8 thg 4, 2021 🧑‍🎓 …" at bounding box center [243, 123] width 486 height 756
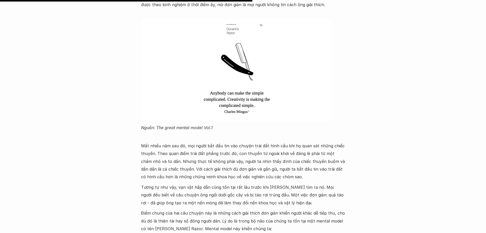
click at [70, 133] on div "Lúa hóa kiến thức Occam's Razor - Sức mạnh của sự đơn giản 🕔 8 thg 4, 2021 🧑‍🎓 …" at bounding box center [243, 123] width 486 height 756
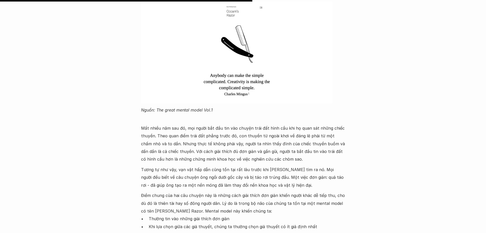
scroll to position [306, 0]
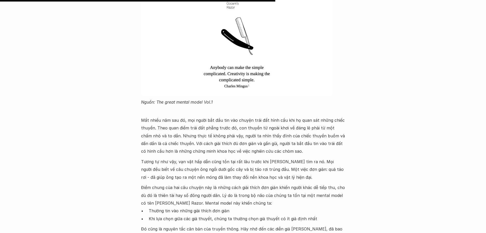
click at [229, 180] on p "Tương tự như vậy, vạn vật hấp dẫn cũng tồn tại rất lâu trước khi Newton tìm ra …" at bounding box center [243, 169] width 204 height 23
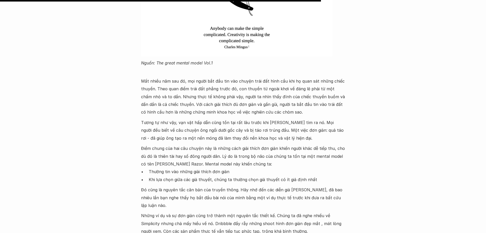
scroll to position [357, 0]
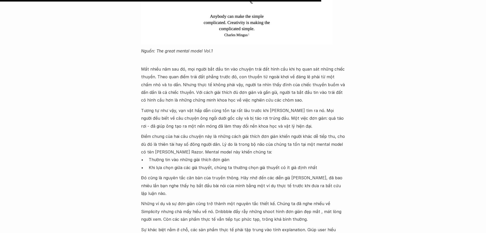
click at [0, 162] on div "Lúa hóa kiến thức Occam's Razor - Sức mạnh của sự đơn giản 🕔 8 thg 4, 2021 🧑‍🎓 …" at bounding box center [243, 46] width 486 height 756
drag, startPoint x: 0, startPoint y: 176, endPoint x: 6, endPoint y: 179, distance: 6.9
click at [0, 177] on div "Lúa hóa kiến thức Occam's Razor - Sức mạnh của sự đơn giản 🕔 8 thg 4, 2021 🧑‍🎓 …" at bounding box center [243, 46] width 486 height 756
click at [224, 190] on div "Vào thế kỷ 16, Galilei đã bị Tòa án dị giáo bỏ tù vì tuyên bố của mình về thuyế…" at bounding box center [243, 125] width 204 height 449
drag, startPoint x: 0, startPoint y: 168, endPoint x: 2, endPoint y: 185, distance: 16.9
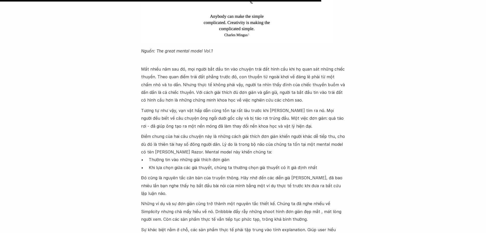
click at [0, 172] on div "Lúa hóa kiến thức Occam's Razor - Sức mạnh của sự đơn giản 🕔 8 thg 4, 2021 🧑‍🎓 …" at bounding box center [243, 46] width 486 height 756
drag, startPoint x: 0, startPoint y: 185, endPoint x: 0, endPoint y: 191, distance: 5.9
click at [0, 191] on div "Lúa hóa kiến thức Occam's Razor - Sức mạnh của sự đơn giản 🕔 8 thg 4, 2021 🧑‍🎓 …" at bounding box center [243, 46] width 486 height 756
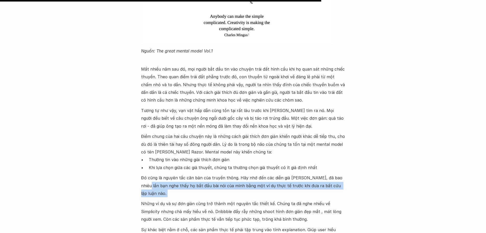
click at [4, 191] on div "Lúa hóa kiến thức Occam's Razor - Sức mạnh của sự đơn giản 🕔 8 thg 4, 2021 🧑‍🎓 …" at bounding box center [243, 46] width 486 height 756
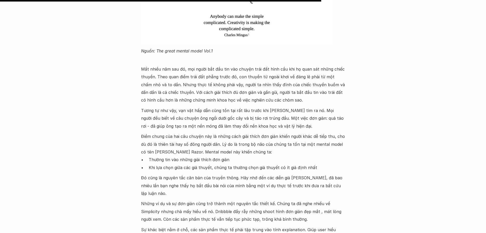
click at [0, 183] on div "Lúa hóa kiến thức Occam's Razor - Sức mạnh của sự đơn giản 🕔 8 thg 4, 2021 🧑‍🎓 …" at bounding box center [243, 46] width 486 height 756
click at [162, 199] on p "Những ví dụ và sự đơn giản cũng trở thành một nguyên tắc thiết kế. Chúng ta đã …" at bounding box center [243, 210] width 204 height 23
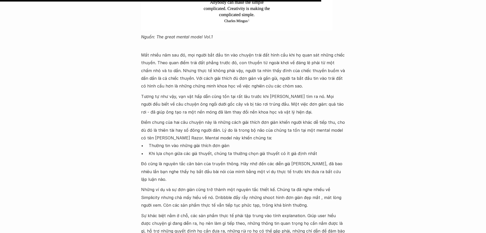
scroll to position [383, 0]
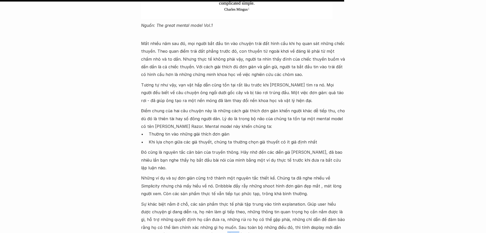
drag, startPoint x: 195, startPoint y: 224, endPoint x: 218, endPoint y: 228, distance: 23.3
click at [212, 228] on p "Sự khác biệt nằm ở chỗ, các sản phẩm thực tế phải tập trung vào tính explanatio…" at bounding box center [243, 219] width 204 height 39
click at [241, 227] on p "Sự khác biệt nằm ở chỗ, các sản phẩm thực tế phải tập trung vào tính explanatio…" at bounding box center [243, 219] width 204 height 39
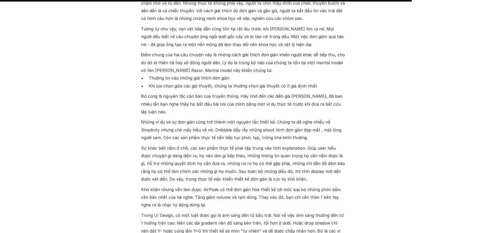
scroll to position [460, 0]
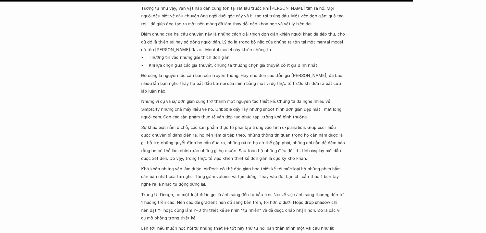
drag, startPoint x: 8, startPoint y: 171, endPoint x: 28, endPoint y: 174, distance: 20.0
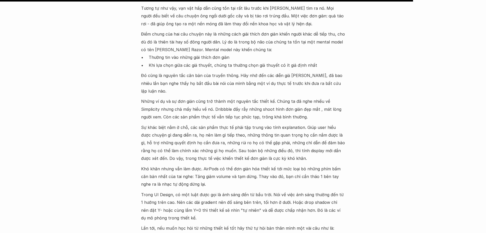
click at [249, 215] on div "Vào thế kỷ 16, Galilei đã bị Tòa án dị giáo bỏ tù vì tuyên bố của mình về thuyế…" at bounding box center [243, 23] width 204 height 449
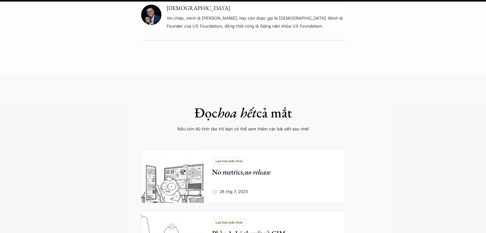
scroll to position [792, 0]
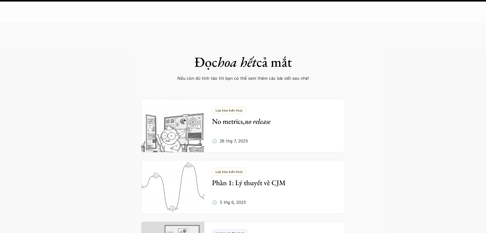
scroll to position [1015, 0]
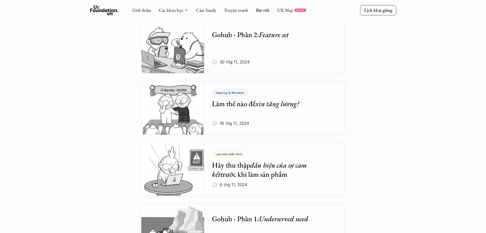
click at [0, 92] on div "Tổng hợp bài viết Dưới dây là những bài viết mà bọn mình hi vọng sẽ cung cấp đư…" at bounding box center [243, 146] width 486 height 2322
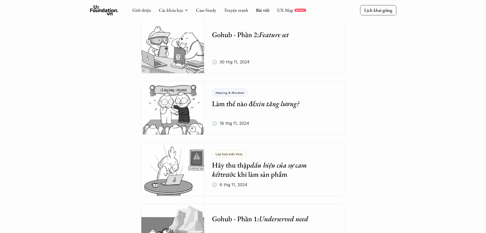
click at [59, 131] on div "Tổng hợp bài viết Dưới dây là những bài viết mà bọn mình hi vọng sẽ cung cấp đư…" at bounding box center [243, 146] width 486 height 2322
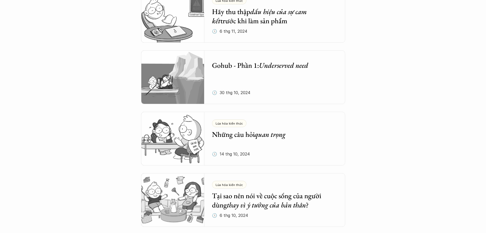
scroll to position [1296, 0]
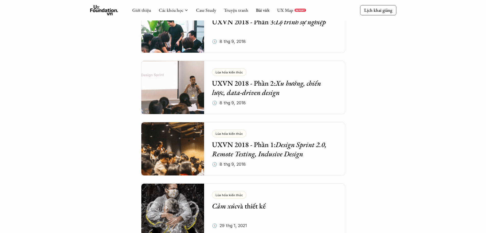
drag, startPoint x: 0, startPoint y: 91, endPoint x: 35, endPoint y: 106, distance: 38.7
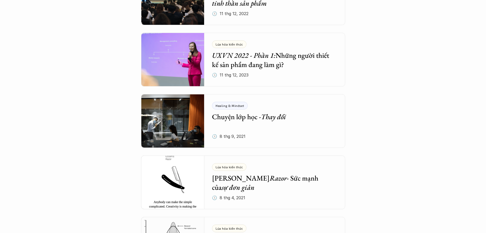
scroll to position [1986, 0]
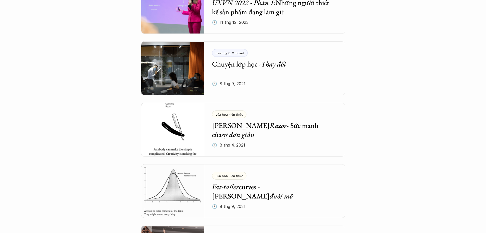
scroll to position [2037, 0]
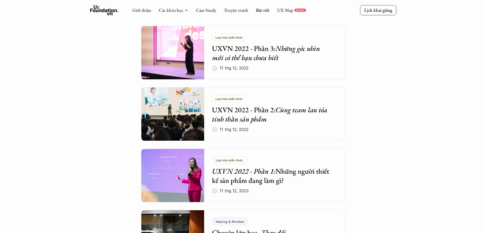
scroll to position [1858, 0]
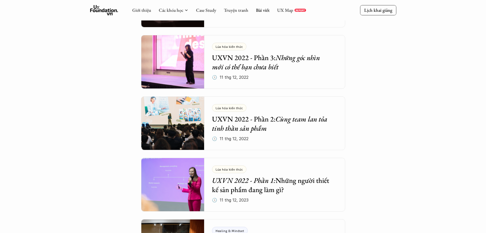
drag, startPoint x: 250, startPoint y: 90, endPoint x: 246, endPoint y: 90, distance: 3.4
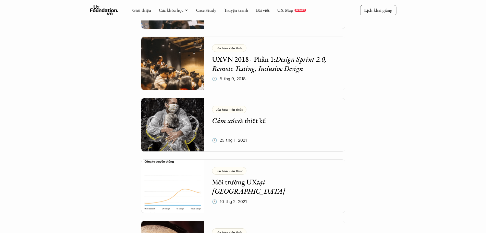
scroll to position [1603, 0]
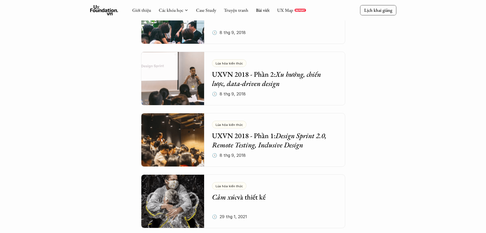
scroll to position [1526, 0]
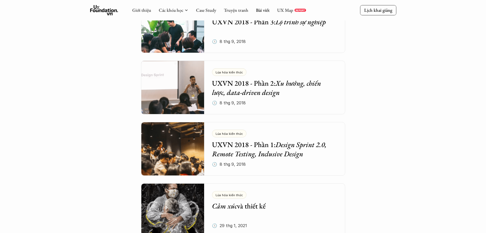
drag, startPoint x: 138, startPoint y: 87, endPoint x: 48, endPoint y: 92, distance: 89.7
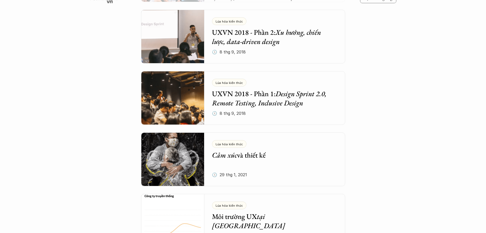
scroll to position [1577, 0]
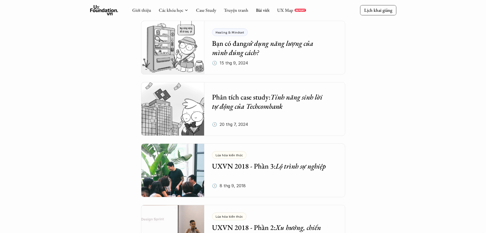
scroll to position [1373, 0]
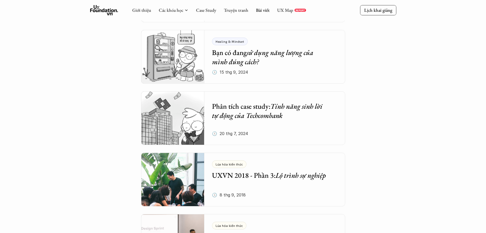
drag, startPoint x: 0, startPoint y: 47, endPoint x: 13, endPoint y: 53, distance: 13.7
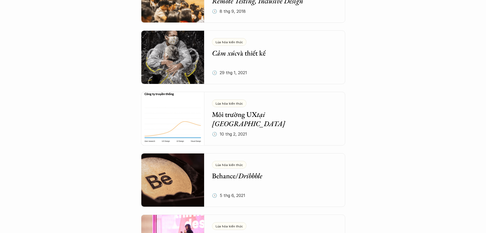
scroll to position [1679, 0]
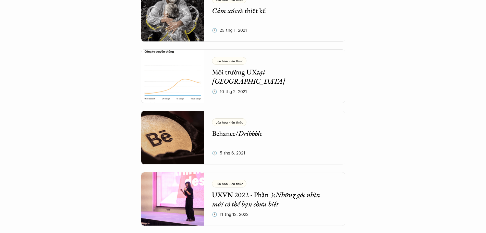
scroll to position [1730, 0]
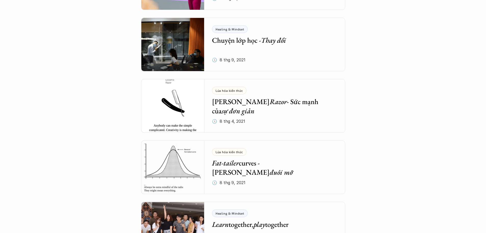
scroll to position [2088, 0]
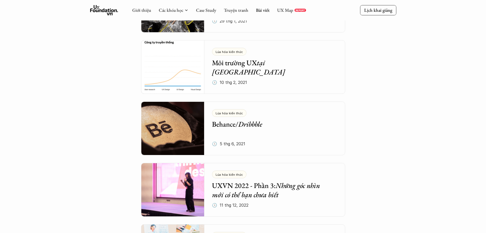
scroll to position [1577, 0]
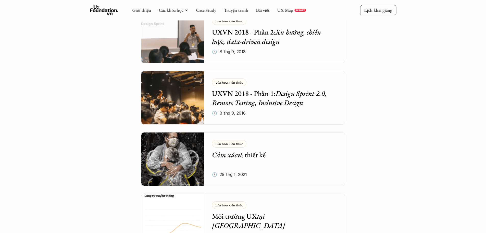
drag, startPoint x: 401, startPoint y: 113, endPoint x: 420, endPoint y: 111, distance: 19.2
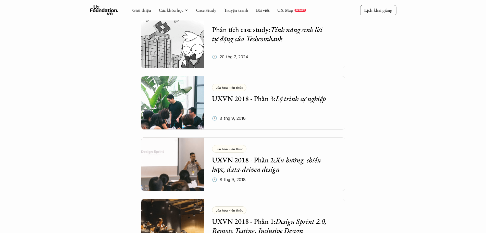
scroll to position [1424, 0]
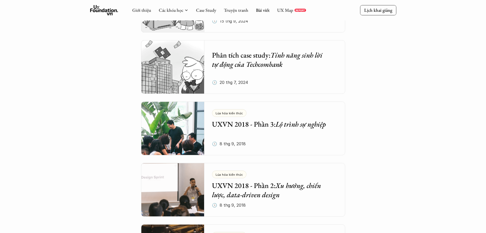
drag, startPoint x: 0, startPoint y: 30, endPoint x: 0, endPoint y: 23, distance: 7.4
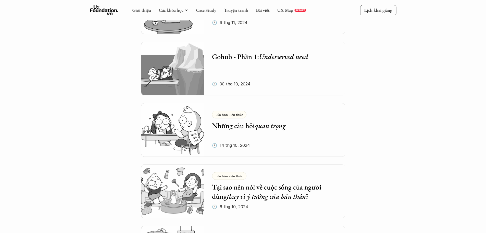
scroll to position [1169, 0]
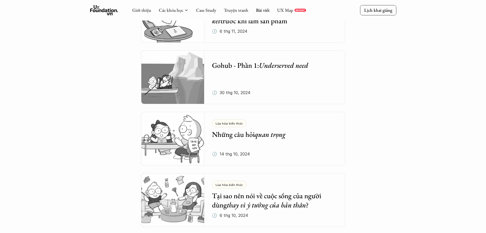
click at [198, 78] on img at bounding box center [173, 77] width 64 height 54
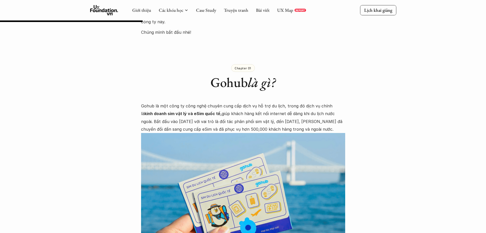
scroll to position [332, 0]
click at [0, 12] on div "Giới thiệu Các khóa học Case Study Truyện tranh Bài viết UX Map REPORT Lịch kha…" at bounding box center [243, 10] width 486 height 20
click at [153, 75] on h2 "Gohub là gì?" at bounding box center [243, 83] width 204 height 16
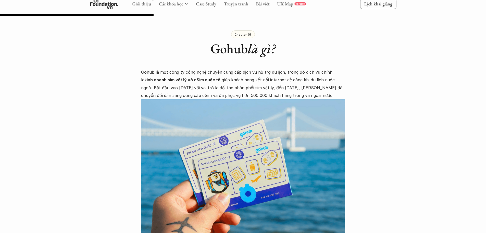
scroll to position [357, 0]
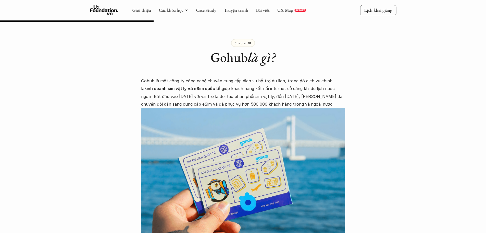
drag, startPoint x: 132, startPoint y: 81, endPoint x: 128, endPoint y: 82, distance: 4.2
drag, startPoint x: 131, startPoint y: 82, endPoint x: 124, endPoint y: 85, distance: 7.4
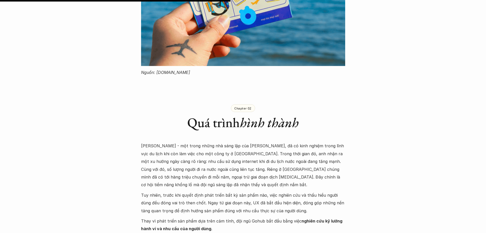
scroll to position [562, 0]
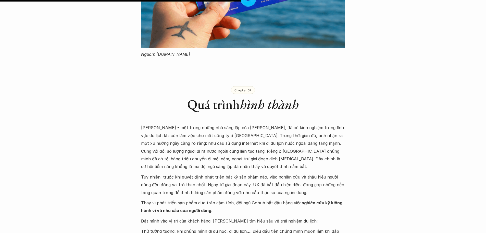
click at [132, 60] on div "Case Study Gohub - Phần 1: Underserved need 🕔 30 thg 10, 2024 🧑‍🎓 Đàm Khánh , Ô…" at bounding box center [243, 141] width 486 height 1354
drag, startPoint x: 0, startPoint y: 59, endPoint x: 1, endPoint y: 64, distance: 5.0
click at [0, 63] on div "Case Study Gohub - Phần 1: Underserved need 🕔 30 thg 10, 2024 🧑‍🎓 Đàm Khánh , Ô…" at bounding box center [243, 141] width 486 height 1354
click at [124, 59] on div "Case Study Gohub - Phần 1: Underserved need 🕔 30 thg 10, 2024 🧑‍🎓 Đàm Khánh , Ô…" at bounding box center [243, 141] width 486 height 1354
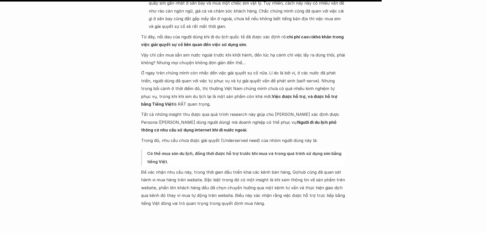
scroll to position [894, 0]
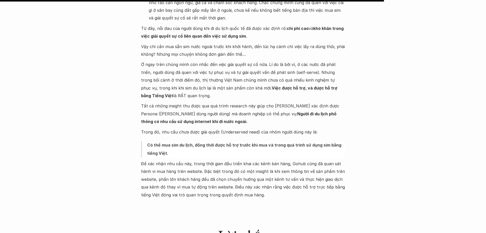
scroll to position [1169, 0]
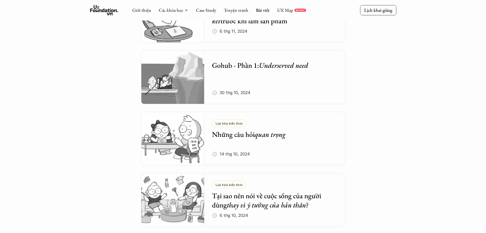
drag, startPoint x: 27, startPoint y: 40, endPoint x: 0, endPoint y: 23, distance: 31.0
drag, startPoint x: 0, startPoint y: 22, endPoint x: 0, endPoint y: 1, distance: 21.7
click at [0, 7] on div "Tổng hợp bài viết Dưới dây là những bài viết mà bọn mình hi vọng sẽ cung cấp đư…" at bounding box center [243, 47] width 486 height 2432
drag, startPoint x: 0, startPoint y: 1, endPoint x: 73, endPoint y: 46, distance: 86.4
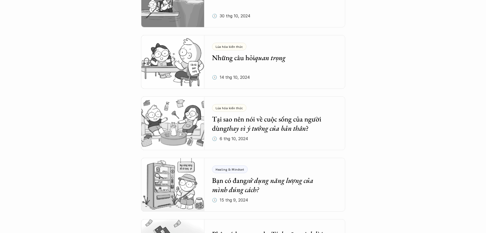
click at [174, 121] on img at bounding box center [173, 123] width 64 height 54
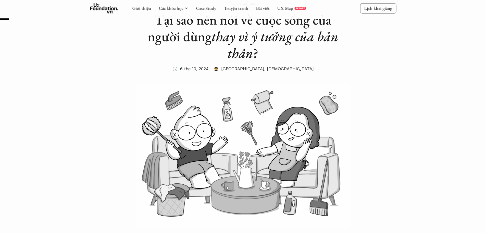
scroll to position [51, 0]
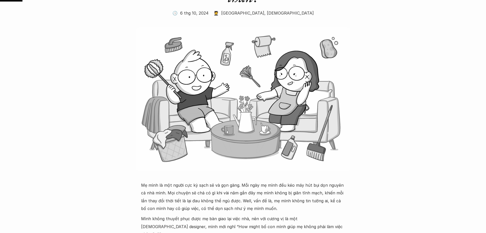
scroll to position [102, 0]
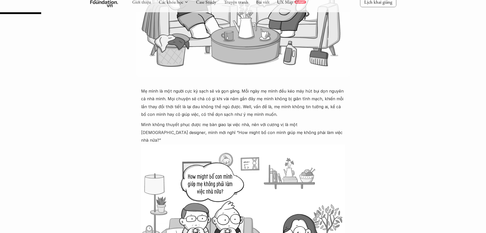
scroll to position [179, 0]
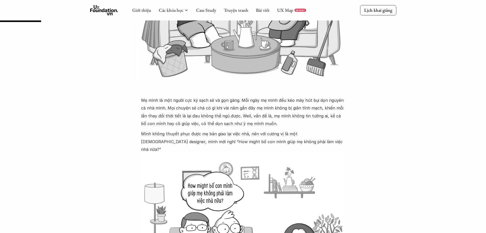
drag, startPoint x: 0, startPoint y: 111, endPoint x: 26, endPoint y: 117, distance: 26.9
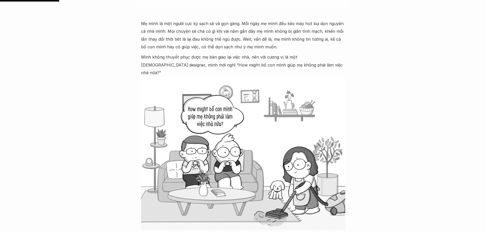
scroll to position [281, 0]
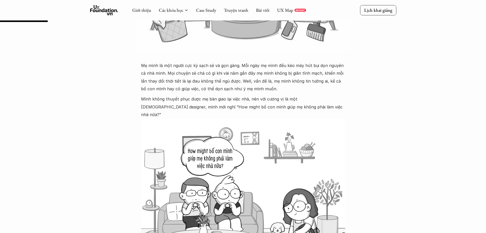
scroll to position [204, 0]
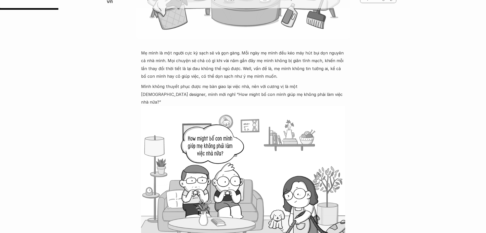
scroll to position [255, 0]
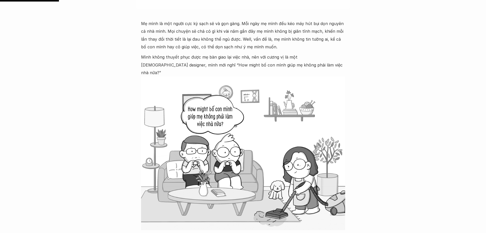
drag, startPoint x: 108, startPoint y: 133, endPoint x: 114, endPoint y: 134, distance: 6.0
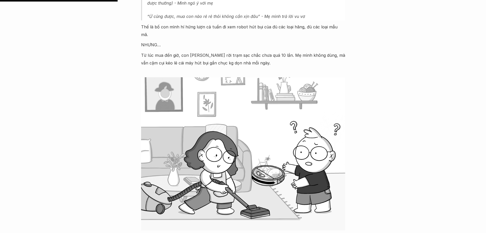
scroll to position [511, 0]
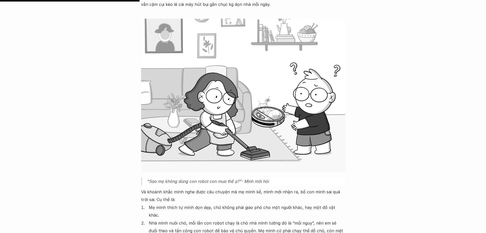
scroll to position [613, 0]
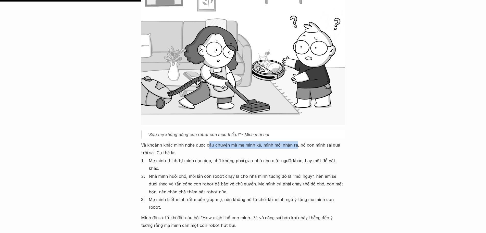
drag, startPoint x: 207, startPoint y: 129, endPoint x: 299, endPoint y: 131, distance: 92.5
click at [298, 141] on p "Và khoảnh khắc mình nghe được câu chuyện mà mẹ mình kể, mình mới nhận ra, bố co…" at bounding box center [243, 149] width 204 height 16
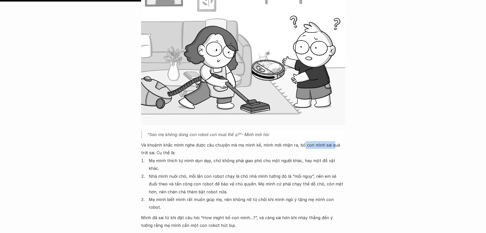
drag, startPoint x: 301, startPoint y: 131, endPoint x: 310, endPoint y: 127, distance: 9.7
click at [330, 141] on p "Và khoảnh khắc mình nghe được câu chuyện mà mẹ mình kể, mình mới nhận ra, bố co…" at bounding box center [243, 149] width 204 height 16
click at [164, 157] on p "Mẹ mình thích tự mình dọn dẹp, chứ không phải giao phó cho một người khác, hay …" at bounding box center [247, 165] width 197 height 16
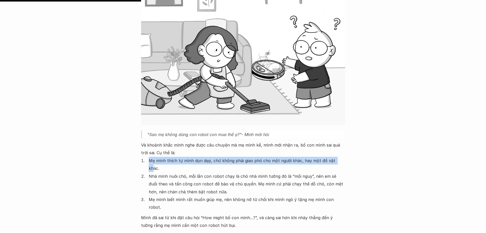
drag, startPoint x: 199, startPoint y: 138, endPoint x: 335, endPoint y: 145, distance: 136.3
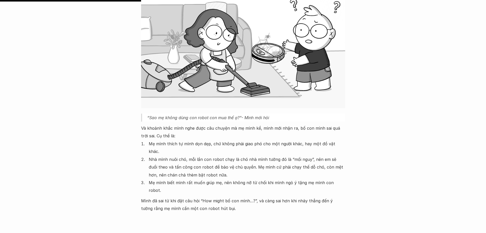
click at [266, 155] on p "Nhà mình nuôi chó, mỗi lần con robot chạy là chó nhà mình tưởng đó là “mối nguy…" at bounding box center [247, 166] width 197 height 23
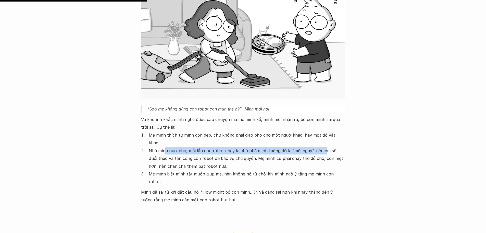
drag, startPoint x: 165, startPoint y: 127, endPoint x: 321, endPoint y: 127, distance: 156.3
click at [321, 147] on p "Nhà mình nuôi chó, mỗi lần con robot chạy là chó nhà mình tưởng đó là “mối nguy…" at bounding box center [247, 158] width 197 height 23
click at [312, 147] on p "Nhà mình nuôi chó, mỗi lần con robot chạy là chó nhà mình tưởng đó là “mối nguy…" at bounding box center [247, 158] width 197 height 23
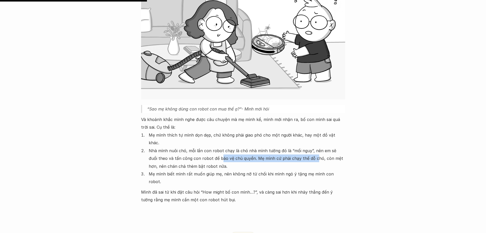
drag, startPoint x: 226, startPoint y: 133, endPoint x: 304, endPoint y: 133, distance: 77.4
click at [304, 147] on p "Nhà mình nuôi chó, mỗi lần con robot chạy là chó nhà mình tưởng đó là “mối nguy…" at bounding box center [247, 158] width 197 height 23
click at [306, 147] on p "Nhà mình nuôi chó, mỗi lần con robot chạy là chó nhà mình tưởng đó là “mối nguy…" at bounding box center [247, 158] width 197 height 23
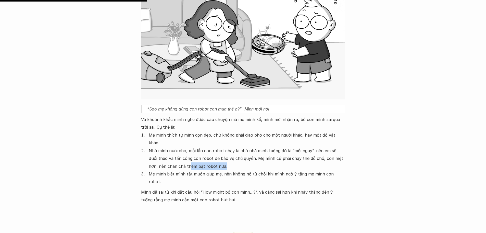
drag, startPoint x: 171, startPoint y: 142, endPoint x: 205, endPoint y: 143, distance: 34.7
click at [205, 147] on p "Nhà mình nuôi chó, mỗi lần con robot chạy là chó nhà mình tưởng đó là “mối nguy…" at bounding box center [247, 158] width 197 height 23
drag, startPoint x: 180, startPoint y: 151, endPoint x: 212, endPoint y: 153, distance: 32.0
click at [212, 170] on p "Mẹ mình biết mình rất muốn giúp mẹ, nên không nỡ từ chối khi mình ngỏ ý tặng mẹ…" at bounding box center [247, 178] width 197 height 16
drag, startPoint x: 217, startPoint y: 151, endPoint x: 247, endPoint y: 152, distance: 29.9
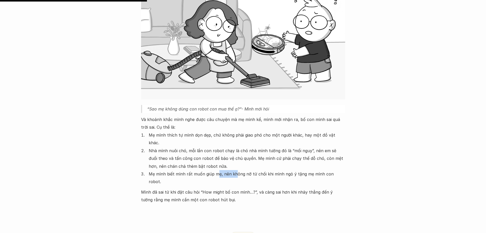
click at [242, 170] on p "Mẹ mình biết mình rất muốn giúp mẹ, nên không nỡ từ chối khi mình ngỏ ý tặng mẹ…" at bounding box center [247, 178] width 197 height 16
drag, startPoint x: 248, startPoint y: 152, endPoint x: 282, endPoint y: 149, distance: 33.3
click at [282, 170] on p "Mẹ mình biết mình rất muốn giúp mẹ, nên không nỡ từ chối khi mình ngỏ ý tặng mẹ…" at bounding box center [247, 178] width 197 height 16
drag, startPoint x: 289, startPoint y: 149, endPoint x: 324, endPoint y: 150, distance: 34.2
click at [324, 170] on p "Mẹ mình biết mình rất muốn giúp mẹ, nên không nỡ từ chối khi mình ngỏ ý tặng mẹ…" at bounding box center [247, 178] width 197 height 16
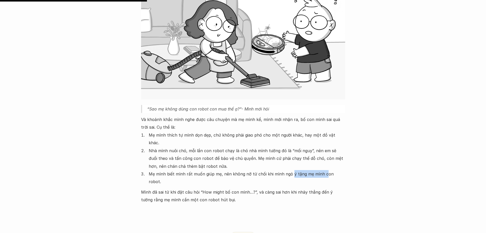
click at [317, 170] on p "Mẹ mình biết mình rất muốn giúp mẹ, nên không nỡ từ chối khi mình ngỏ ý tặng mẹ…" at bounding box center [247, 178] width 197 height 16
click at [164, 188] on p "Mình đã sai từ khi đặt câu hỏi “How might bố con mình…?”, và càng sai hơn khi n…" at bounding box center [243, 196] width 204 height 16
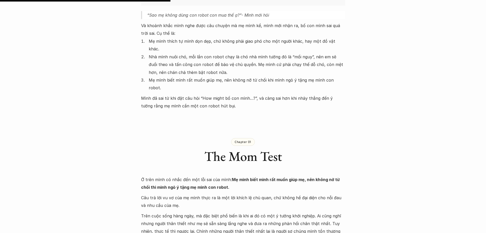
scroll to position [740, 0]
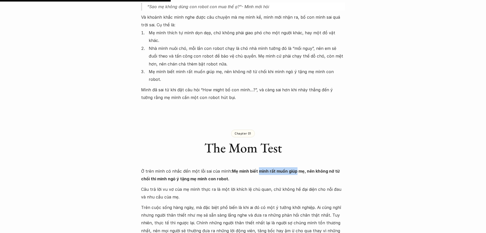
drag, startPoint x: 258, startPoint y: 140, endPoint x: 295, endPoint y: 143, distance: 37.1
click at [295, 167] on p "Ở trên mình có nhắc đến một lỗi sai của mình: Mẹ mình biết mình rất muốn giúp m…" at bounding box center [243, 175] width 204 height 16
drag, startPoint x: 307, startPoint y: 141, endPoint x: 327, endPoint y: 140, distance: 20.0
click at [327, 168] on strong "Mẹ mình biết mình rất muốn giúp mẹ, nên không nỡ từ chối thì mình ngỏ ý tặng mẹ…" at bounding box center [241, 174] width 200 height 13
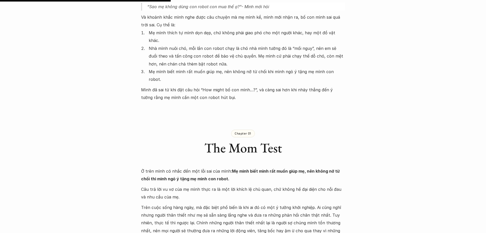
click at [299, 167] on p "Ở trên mình có nhắc đến một lỗi sai của mình: Mẹ mình biết mình rất muốn giúp m…" at bounding box center [243, 175] width 204 height 16
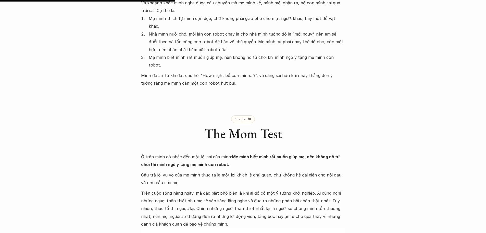
scroll to position [766, 0]
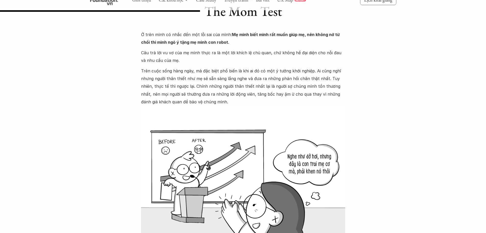
scroll to position [868, 0]
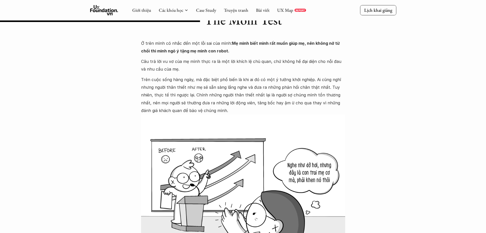
drag, startPoint x: 82, startPoint y: 134, endPoint x: 95, endPoint y: 144, distance: 16.8
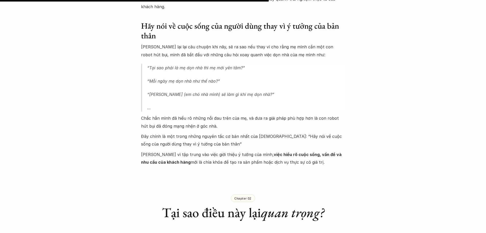
scroll to position [1175, 0]
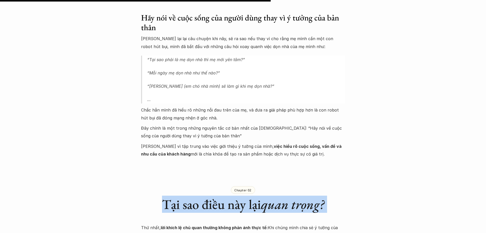
drag, startPoint x: 56, startPoint y: 187, endPoint x: 0, endPoint y: 179, distance: 57.0
click at [0, 176] on div "Lúa hóa kiến thức Tại sao nên nói về cuộc sống của người dùng thay vì ý tưởng c…" at bounding box center [243, 29] width 486 height 2356
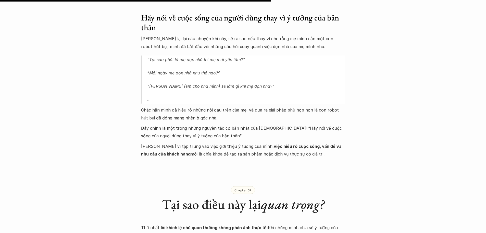
click at [87, 202] on div "Lúa hóa kiến thức Tại sao nên nói về cuộc sống của người dùng thay vì ý tưởng c…" at bounding box center [243, 29] width 486 height 2356
click at [0, 201] on div "Lúa hóa kiến thức Tại sao nên nói về cuộc sống của người dùng thay vì ý tưởng c…" at bounding box center [243, 29] width 486 height 2356
click at [0, 187] on div "Lúa hóa kiến thức Tại sao nên nói về cuộc sống của người dùng thay vì ý tưởng c…" at bounding box center [243, 29] width 486 height 2356
click at [0, 201] on div "Lúa hóa kiến thức Tại sao nên nói về cuộc sống của người dùng thay vì ý tưởng c…" at bounding box center [243, 29] width 486 height 2356
click at [0, 189] on div "Lúa hóa kiến thức Tại sao nên nói về cuộc sống của người dùng thay vì ý tưởng c…" at bounding box center [243, 29] width 486 height 2356
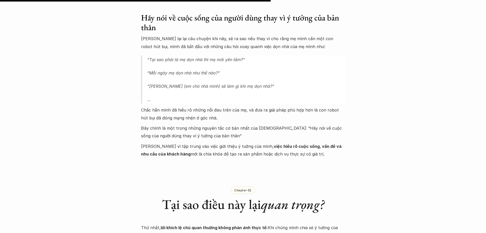
click at [0, 201] on div "Lúa hóa kiến thức Tại sao nên nói về cuộc sống của người dùng thay vì ý tưởng c…" at bounding box center [243, 29] width 486 height 2356
click at [2, 214] on div "Lúa hóa kiến thức Tại sao nên nói về cuộc sống của người dùng thay vì ý tưởng c…" at bounding box center [243, 29] width 486 height 2356
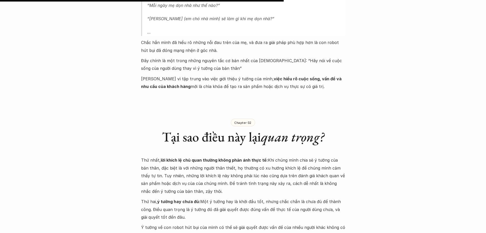
scroll to position [1251, 0]
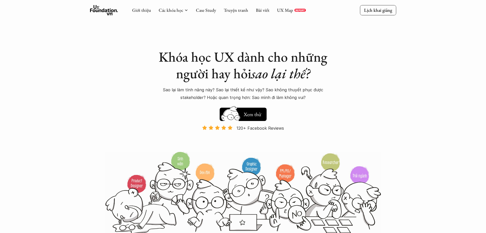
scroll to position [631, 0]
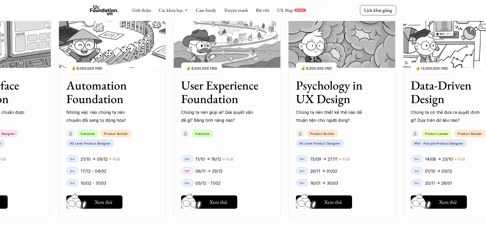
click at [284, 72] on div "User Interface Foundation Digital product đúng quy chuẩn được thiết kế thế nào?…" at bounding box center [227, 116] width 567 height 233
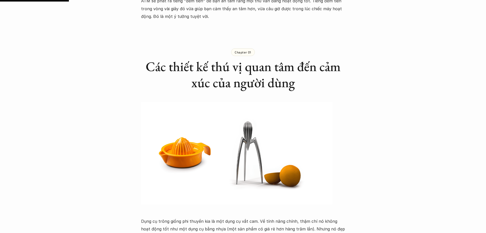
scroll to position [460, 0]
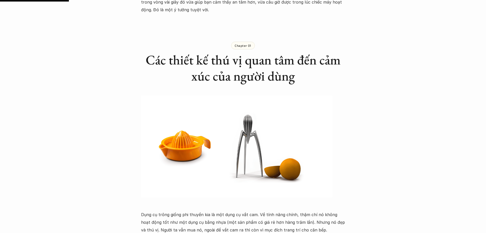
click at [211, 189] on img at bounding box center [236, 146] width 191 height 102
drag, startPoint x: 0, startPoint y: 142, endPoint x: 0, endPoint y: 172, distance: 29.4
drag, startPoint x: 205, startPoint y: 221, endPoint x: 297, endPoint y: 227, distance: 92.1
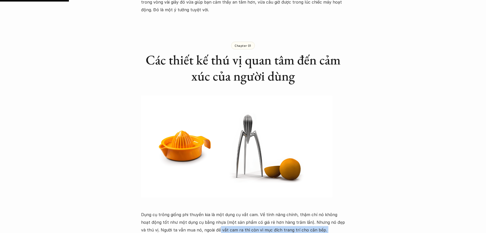
click at [307, 223] on p "Dụng cụ trông giống phi thuyền kia là một dụng cụ vắt cam. Về tính năng chính, …" at bounding box center [243, 221] width 204 height 23
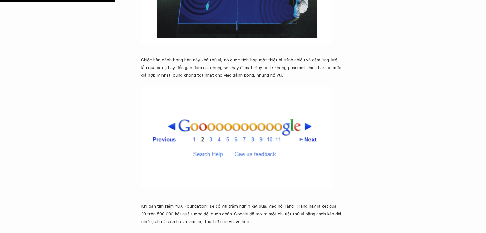
scroll to position [766, 0]
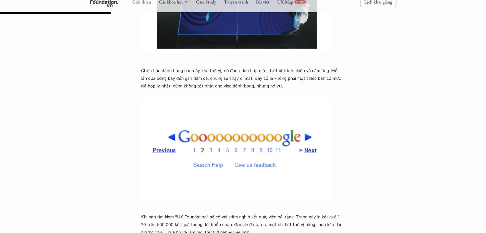
scroll to position [740, 0]
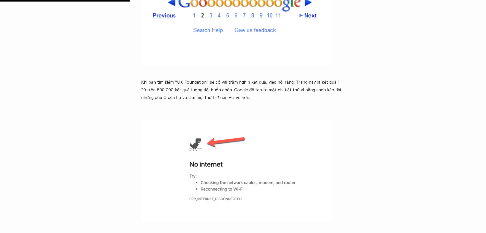
scroll to position [894, 0]
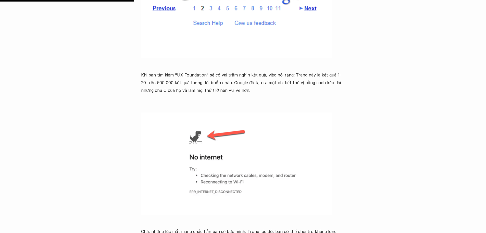
drag, startPoint x: 132, startPoint y: 204, endPoint x: 135, endPoint y: 205, distance: 3.2
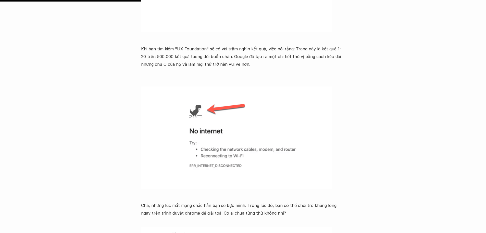
scroll to position [945, 0]
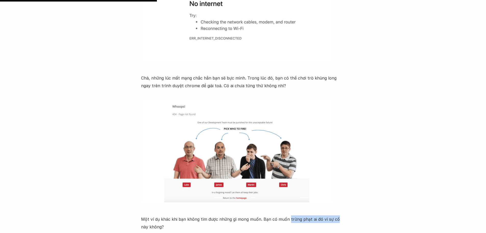
drag, startPoint x: 287, startPoint y: 212, endPoint x: 333, endPoint y: 213, distance: 45.5
click at [333, 215] on p "Một ví dụ khác khi bạn không tìm được những gì mong muốn. Bạn có muốn trừng phạ…" at bounding box center [243, 223] width 204 height 16
click at [325, 205] on p at bounding box center [243, 209] width 204 height 8
drag, startPoint x: 2, startPoint y: 136, endPoint x: 0, endPoint y: 167, distance: 31.0
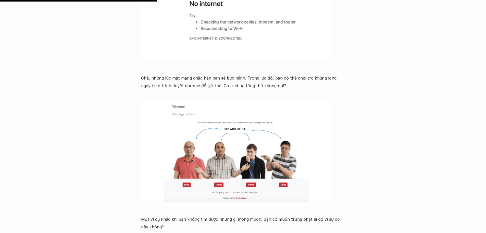
click at [321, 150] on img at bounding box center [236, 151] width 191 height 102
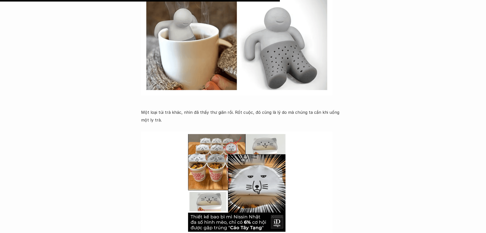
scroll to position [1889, 0]
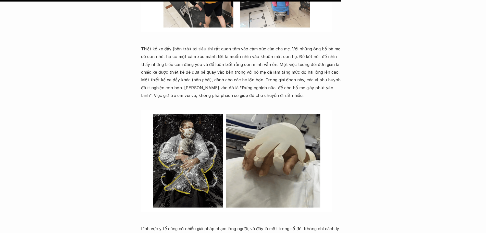
scroll to position [2272, 0]
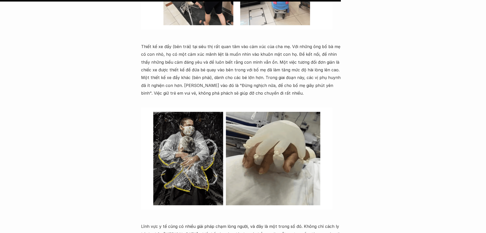
click at [223, 141] on img at bounding box center [236, 158] width 191 height 102
drag, startPoint x: 145, startPoint y: 105, endPoint x: 139, endPoint y: 96, distance: 11.2
click at [145, 107] on img at bounding box center [236, 158] width 191 height 102
drag, startPoint x: 36, startPoint y: 185, endPoint x: 0, endPoint y: 185, distance: 35.7
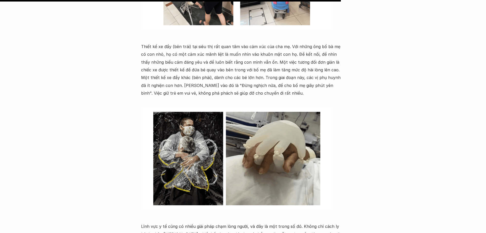
drag, startPoint x: 0, startPoint y: 128, endPoint x: 38, endPoint y: 139, distance: 39.8
drag, startPoint x: 0, startPoint y: 103, endPoint x: 20, endPoint y: 88, distance: 25.3
drag, startPoint x: 25, startPoint y: 91, endPoint x: 0, endPoint y: 73, distance: 31.0
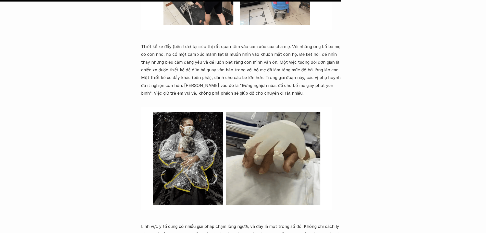
drag, startPoint x: 33, startPoint y: 9, endPoint x: 0, endPoint y: -31, distance: 51.9
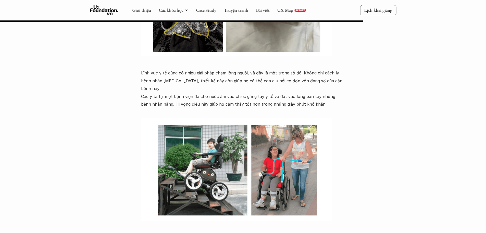
scroll to position [2400, 0]
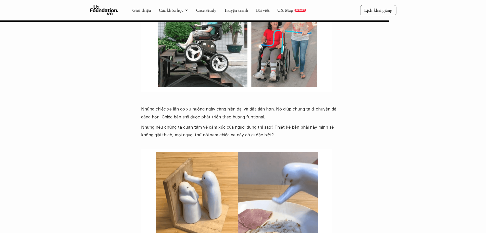
scroll to position [2553, 0]
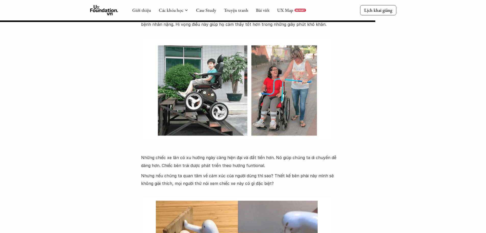
scroll to position [2502, 0]
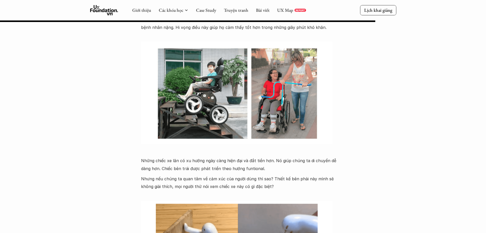
drag, startPoint x: 119, startPoint y: 97, endPoint x: 106, endPoint y: 91, distance: 14.5
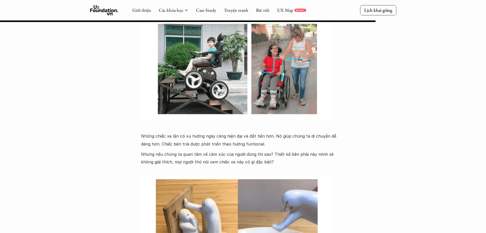
drag, startPoint x: 101, startPoint y: 103, endPoint x: 107, endPoint y: 105, distance: 6.5
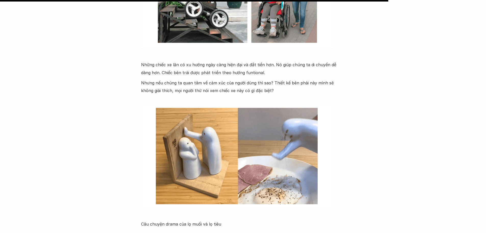
scroll to position [2604, 0]
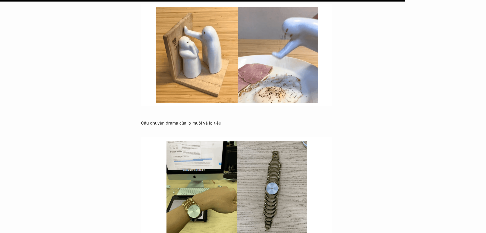
scroll to position [2707, 0]
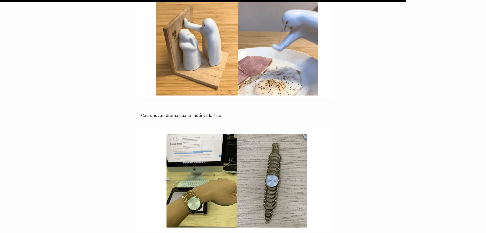
click at [145, 111] on p "Câu chuyện drama của lọ muối và lọ tiêu" at bounding box center [243, 115] width 204 height 8
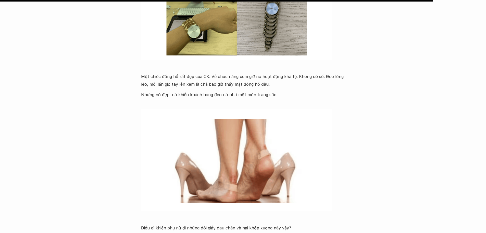
scroll to position [2885, 0]
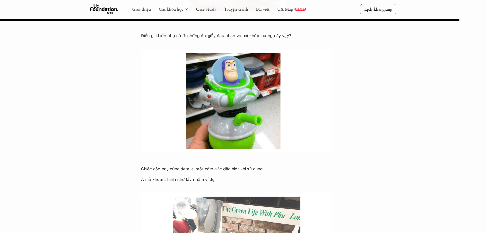
scroll to position [3064, 0]
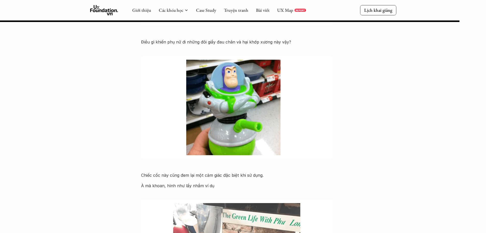
click at [339, 161] on p at bounding box center [243, 165] width 204 height 8
click at [322, 171] on p "Chiếc cốc này cũng đem lại một cảm giác đặc biệt khi sử dụng." at bounding box center [243, 175] width 204 height 8
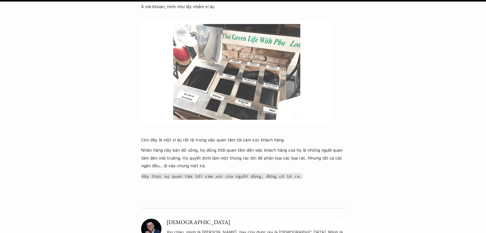
scroll to position [3345, 0]
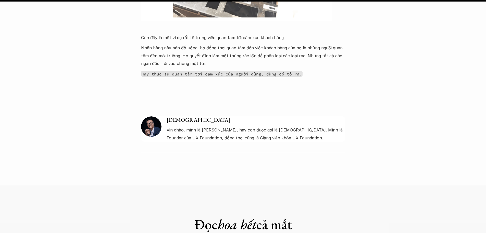
click at [326, 162] on div at bounding box center [243, 168] width 486 height 13
drag, startPoint x: 0, startPoint y: 97, endPoint x: 19, endPoint y: 109, distance: 22.0
click at [0, 162] on div at bounding box center [243, 168] width 486 height 13
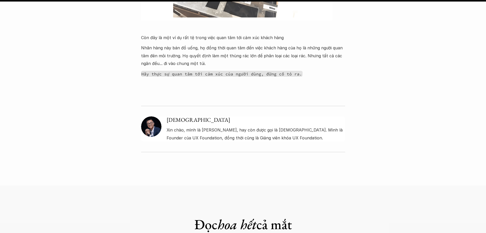
click at [0, 162] on div at bounding box center [243, 168] width 486 height 13
drag, startPoint x: 0, startPoint y: 112, endPoint x: 0, endPoint y: 106, distance: 5.9
click at [0, 162] on div at bounding box center [243, 168] width 486 height 13
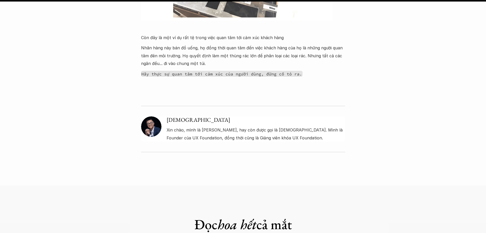
click at [159, 88] on div "[DEMOGRAPHIC_DATA] Xin chào, mình là [PERSON_NAME], hay còn được gọi là [DEMOGR…" at bounding box center [243, 120] width 204 height 64
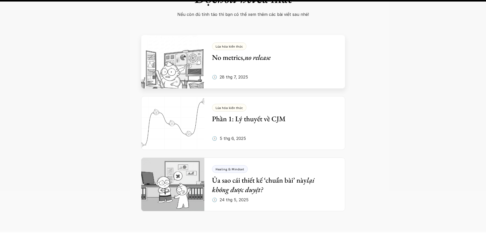
scroll to position [3575, 0]
